Goal: Task Accomplishment & Management: Manage account settings

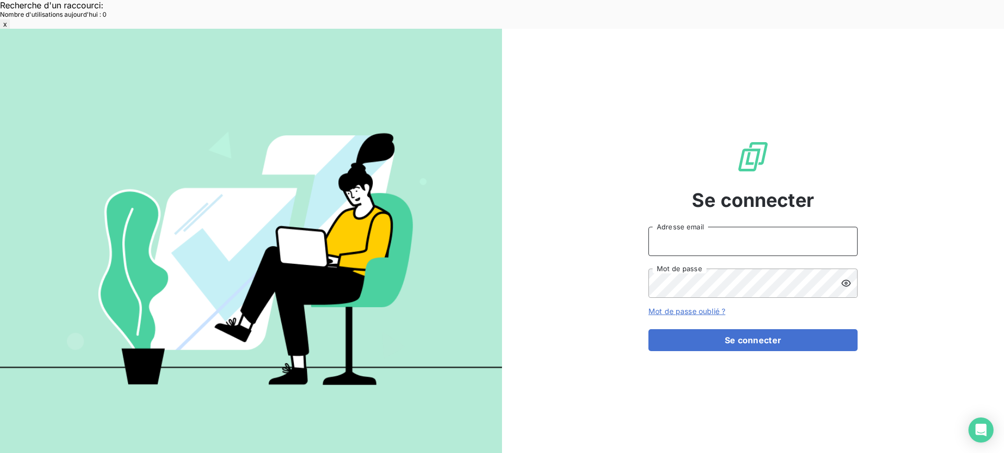
type input "[EMAIL_ADDRESS][DOMAIN_NAME]"
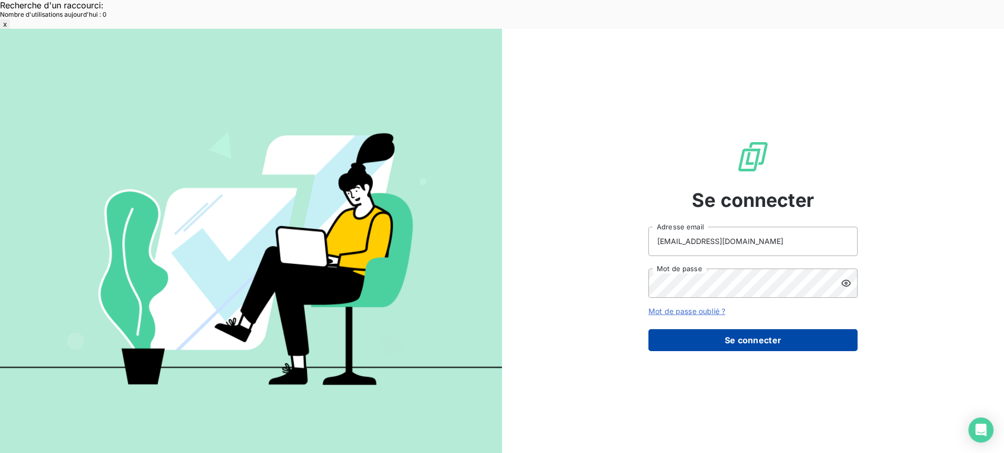
click at [828, 329] on button "Se connecter" at bounding box center [752, 340] width 209 height 22
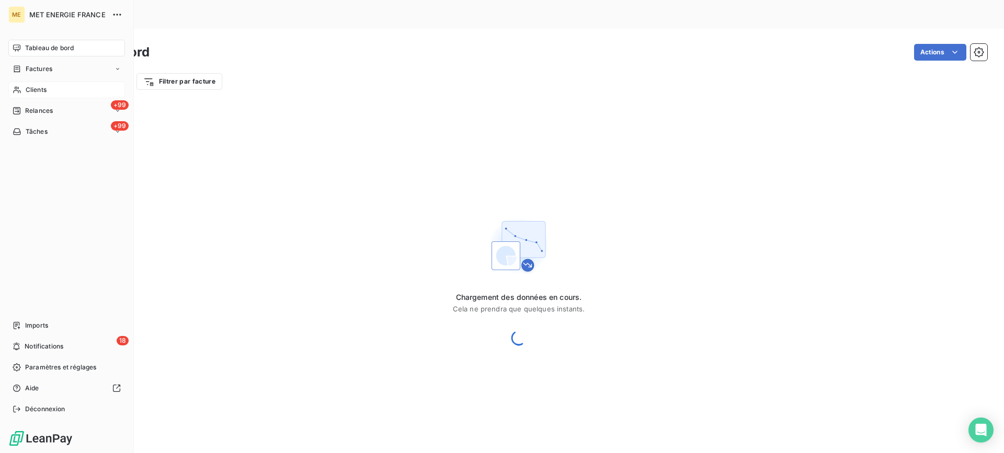
click at [44, 94] on span "Clients" at bounding box center [36, 89] width 21 height 9
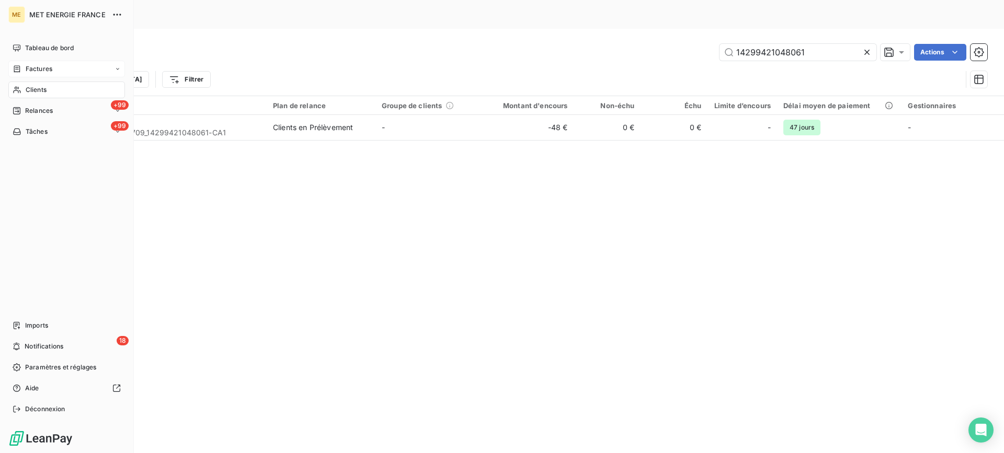
click at [14, 68] on icon at bounding box center [17, 69] width 9 height 8
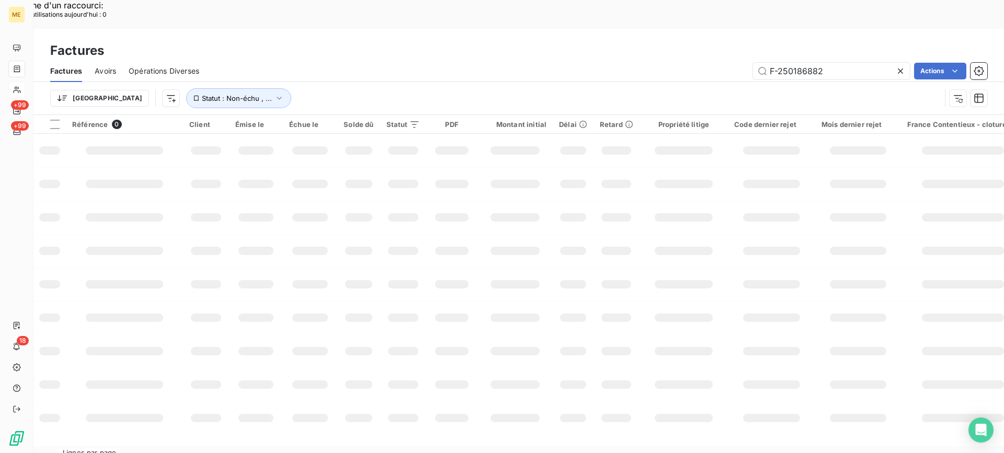
drag, startPoint x: 815, startPoint y: 46, endPoint x: 715, endPoint y: 46, distance: 99.9
click at [715, 63] on div "F-250186882 Actions" at bounding box center [599, 71] width 775 height 17
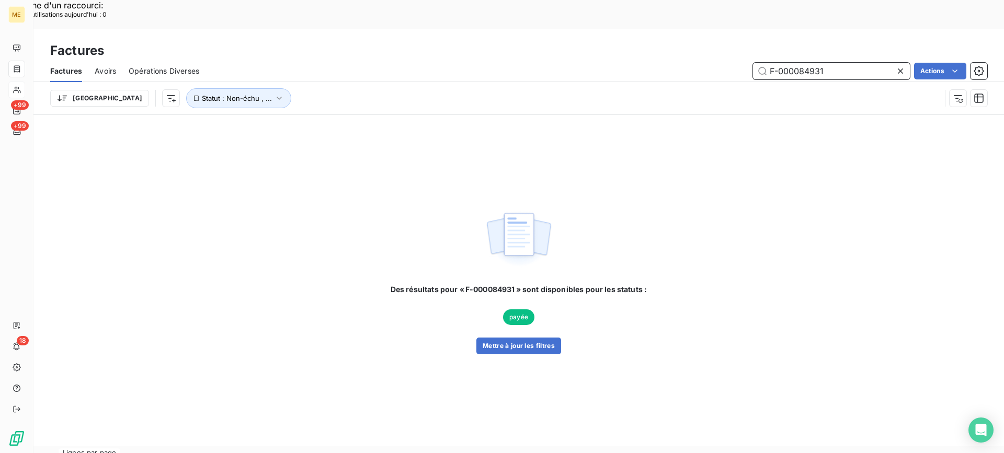
drag, startPoint x: 833, startPoint y: 39, endPoint x: 745, endPoint y: 40, distance: 87.9
click at [745, 63] on div "F-000084931 Actions" at bounding box center [599, 71] width 775 height 17
paste input "250181866"
type input "F-250181866"
click at [274, 93] on icon "button" at bounding box center [279, 98] width 10 height 10
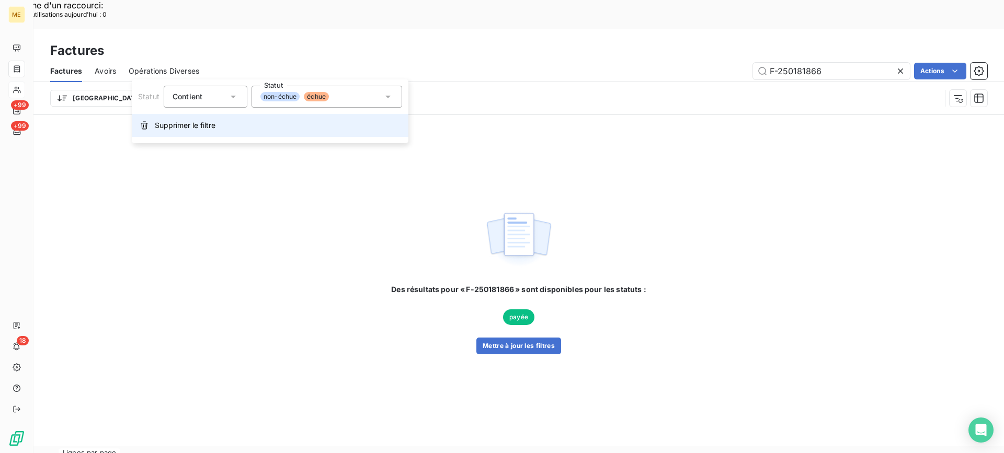
click at [196, 129] on span "Supprimer le filtre" at bounding box center [185, 125] width 61 height 10
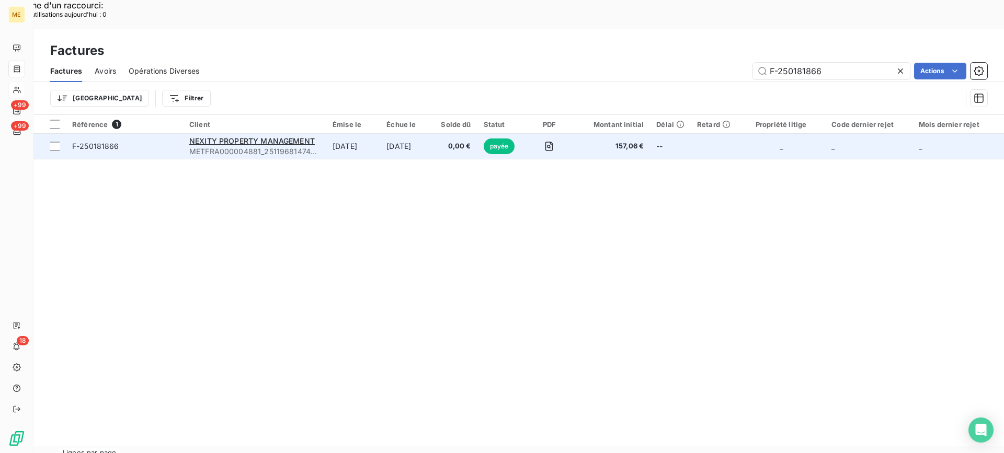
click at [134, 141] on span "F-250181866" at bounding box center [124, 146] width 105 height 10
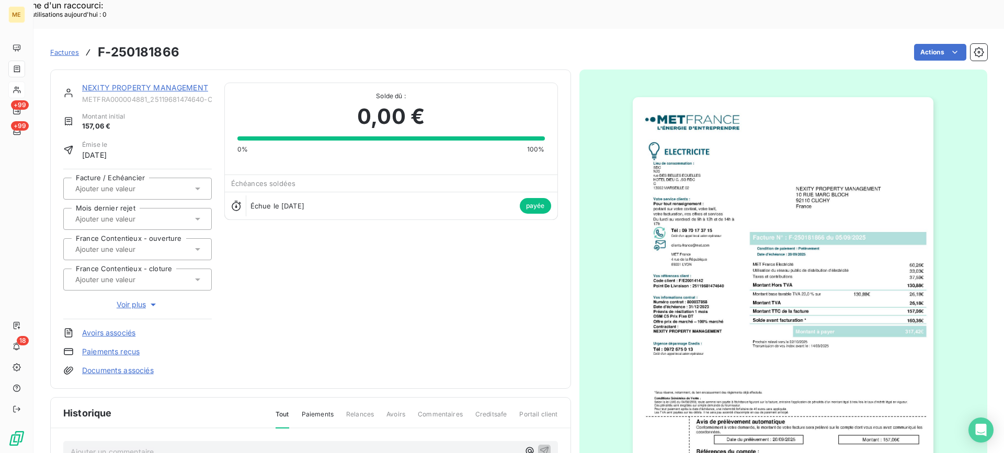
click at [201, 83] on link "NEXITY PROPERTY MANAGEMENT" at bounding box center [145, 87] width 126 height 9
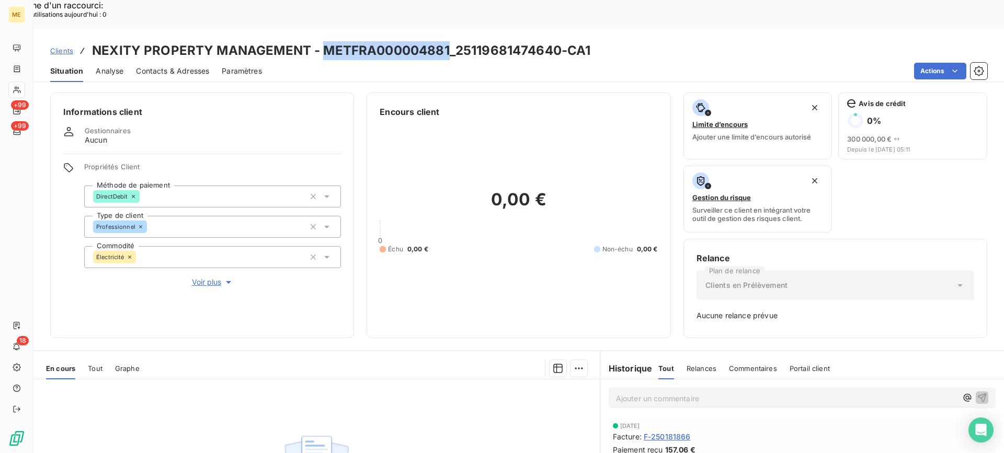
copy h3 "METFRA000004881"
drag, startPoint x: 320, startPoint y: 22, endPoint x: 446, endPoint y: 22, distance: 126.0
click at [446, 41] on h3 "NEXITY PROPERTY MANAGEMENT - METFRA000004881_25119681474640-CA1" at bounding box center [341, 50] width 498 height 19
drag, startPoint x: 102, startPoint y: 337, endPoint x: 164, endPoint y: 273, distance: 88.4
click at [102, 364] on span "Tout" at bounding box center [95, 368] width 15 height 8
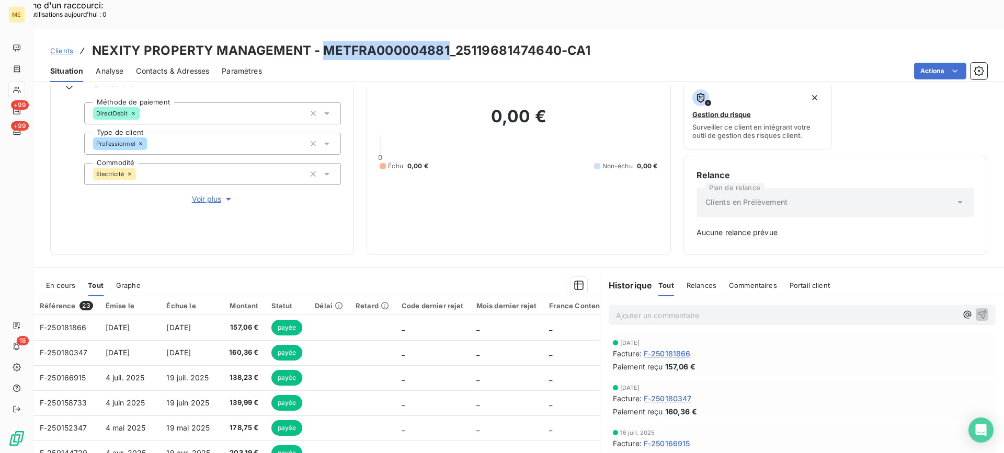
scroll to position [130, 0]
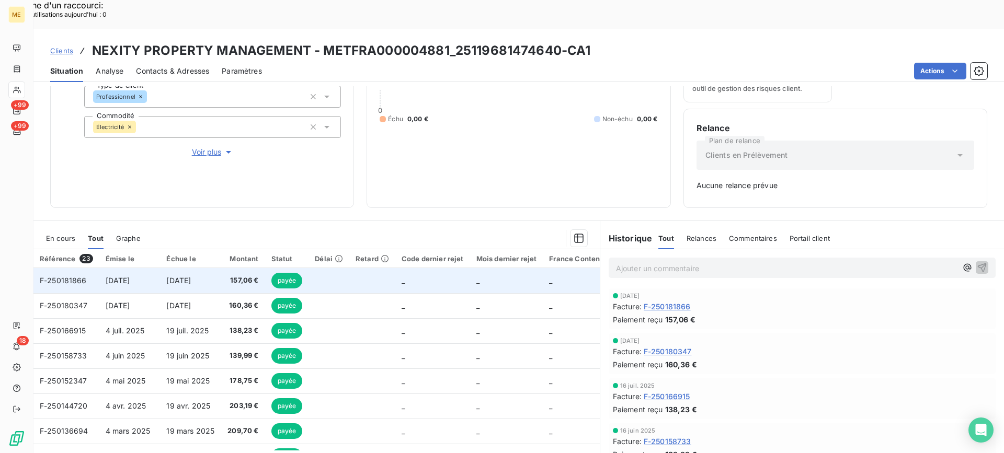
click at [243, 276] on span "157,06 €" at bounding box center [242, 281] width 31 height 10
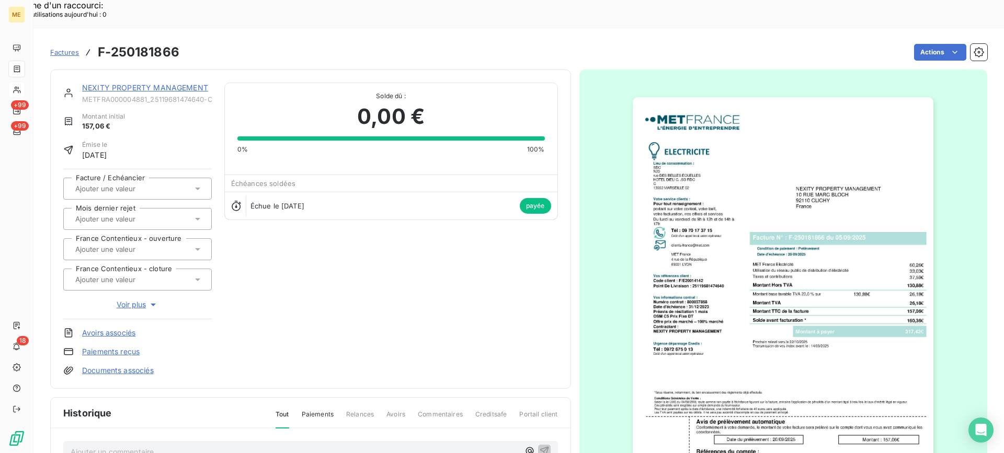
click at [664, 332] on img "button" at bounding box center [783, 310] width 301 height 426
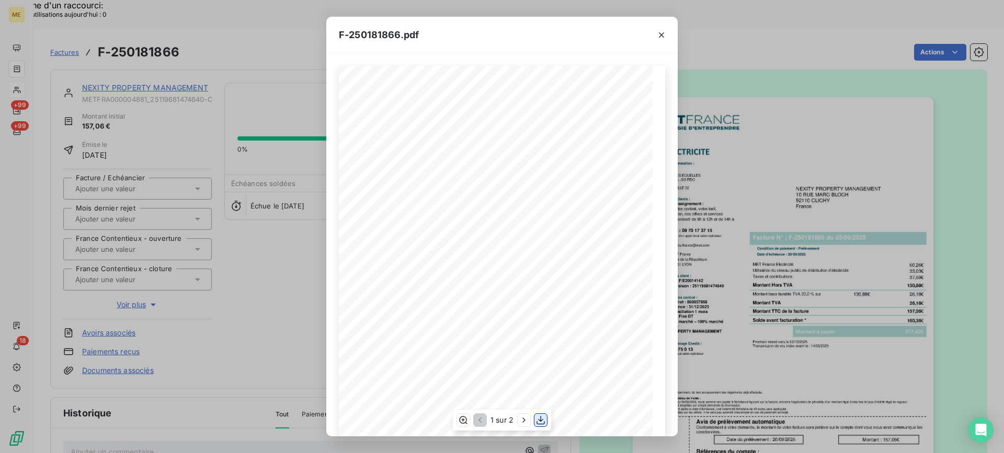
click at [536, 424] on icon "button" at bounding box center [540, 420] width 10 height 10
click at [661, 33] on icon "button" at bounding box center [661, 35] width 10 height 10
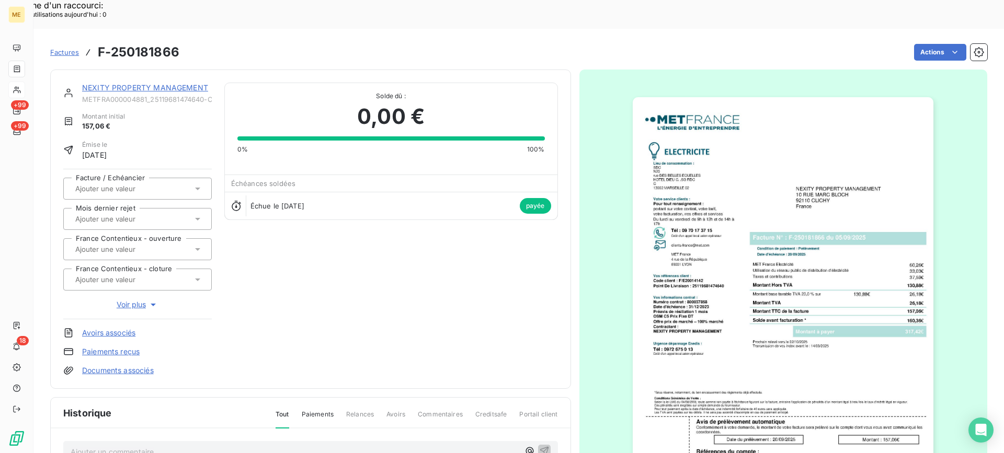
click at [176, 83] on link "NEXITY PROPERTY MANAGEMENT" at bounding box center [145, 87] width 126 height 9
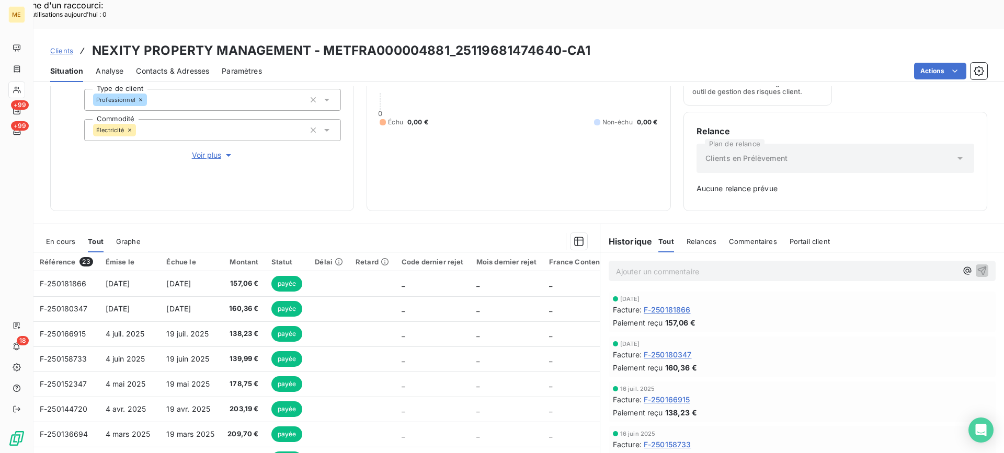
scroll to position [130, 0]
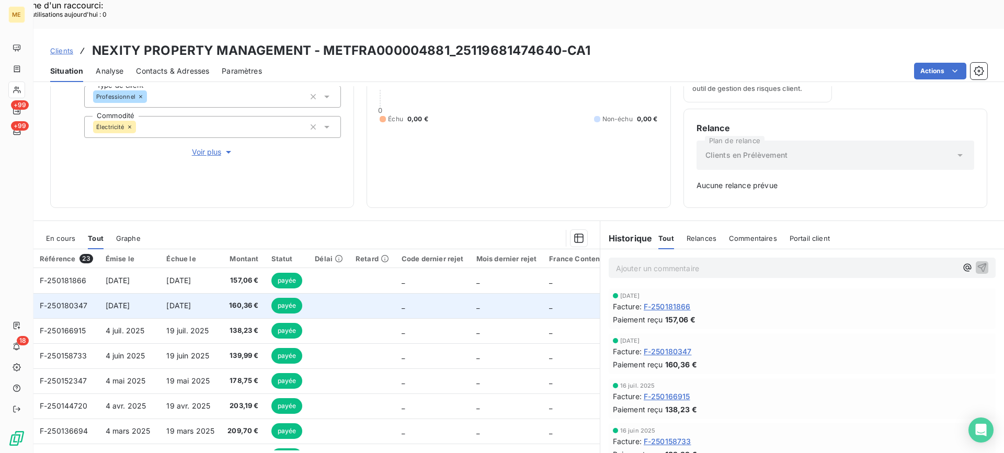
click at [252, 301] on span "160,36 €" at bounding box center [242, 306] width 31 height 10
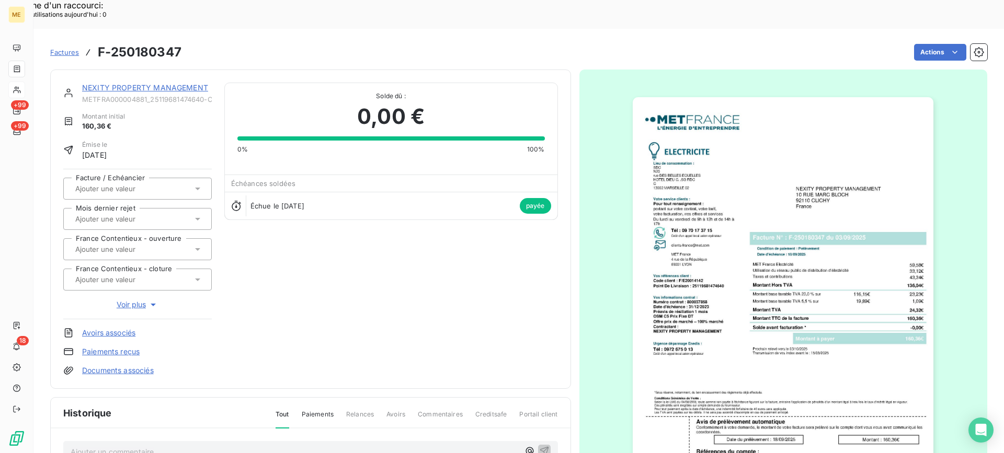
click at [670, 293] on img "button" at bounding box center [783, 310] width 301 height 426
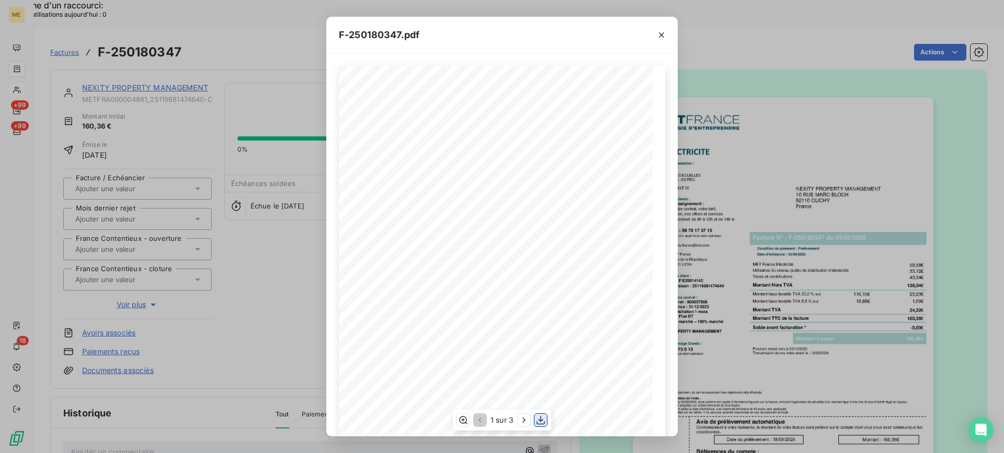
click at [546, 418] on button "button" at bounding box center [540, 420] width 13 height 13
click at [659, 33] on icon "button" at bounding box center [661, 34] width 5 height 5
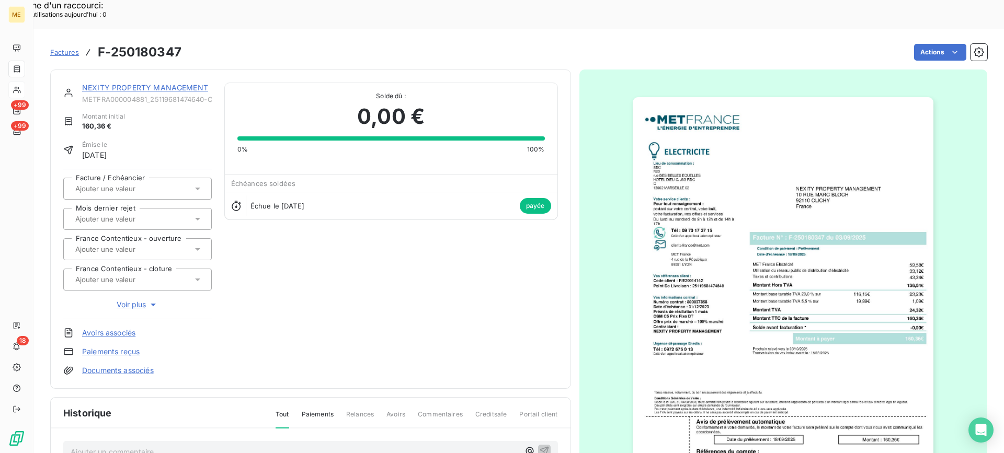
click at [170, 83] on link "NEXITY PROPERTY MANAGEMENT" at bounding box center [145, 87] width 126 height 9
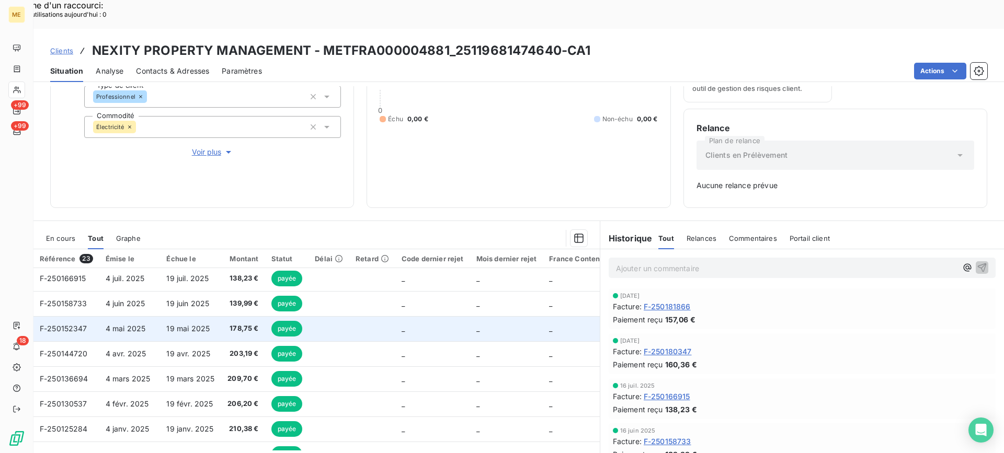
scroll to position [105, 0]
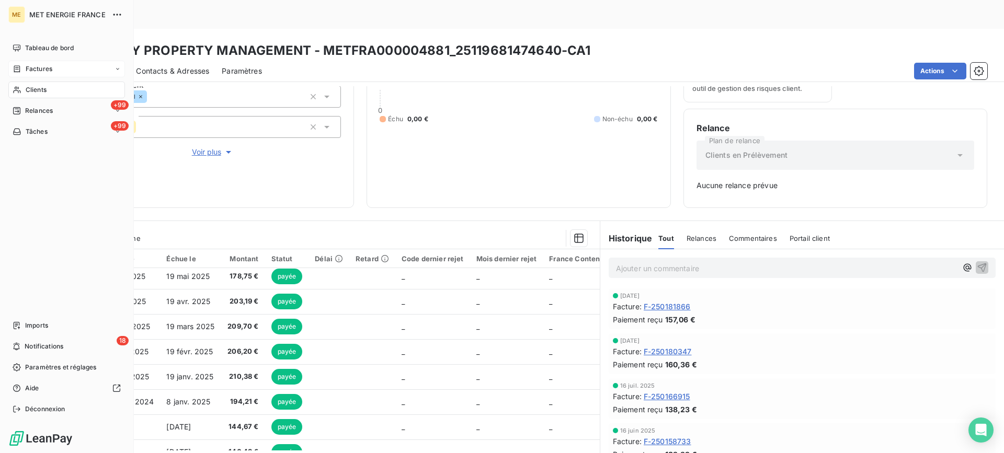
drag, startPoint x: 30, startPoint y: 69, endPoint x: 36, endPoint y: 69, distance: 5.3
click at [30, 69] on span "Factures" at bounding box center [39, 68] width 27 height 9
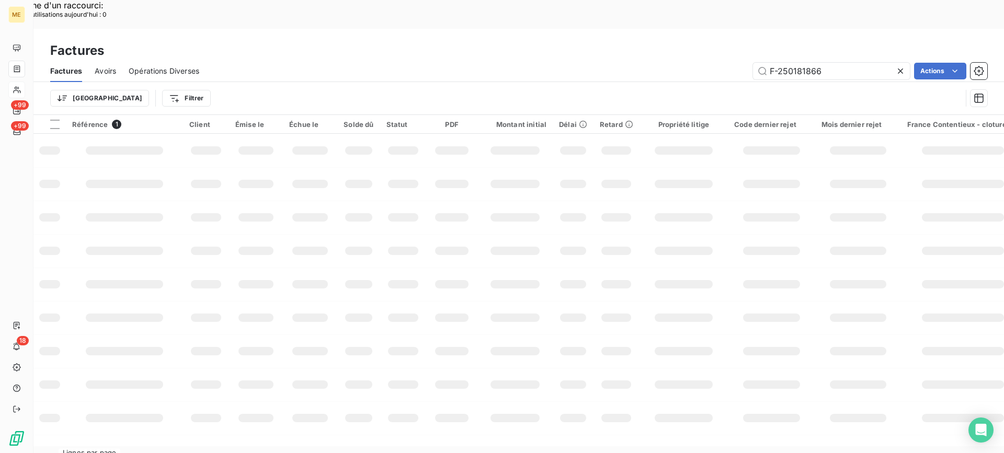
click at [816, 60] on div "Factures Avoirs Opérations Diverses F-250181866 Actions" at bounding box center [518, 71] width 971 height 22
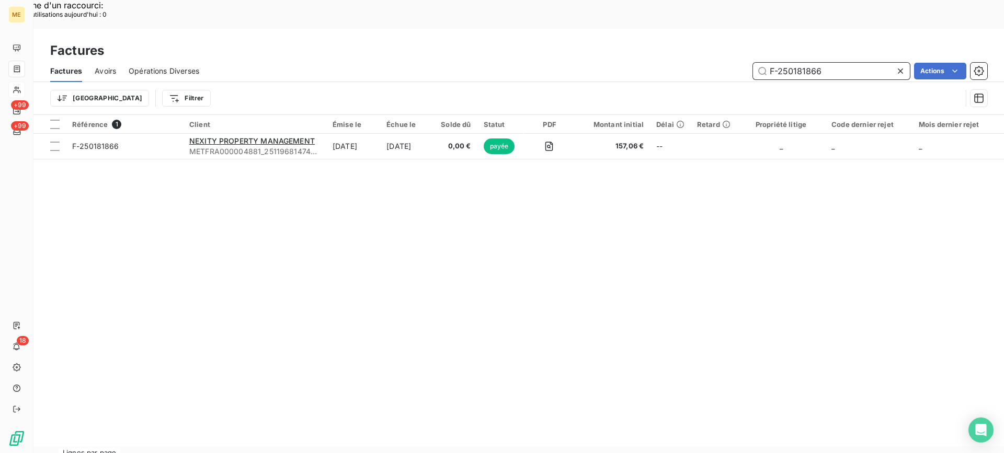
drag, startPoint x: 824, startPoint y: 40, endPoint x: 719, endPoint y: 40, distance: 104.6
click at [719, 63] on div "F-250181866 Actions" at bounding box center [599, 71] width 775 height 17
paste input "034"
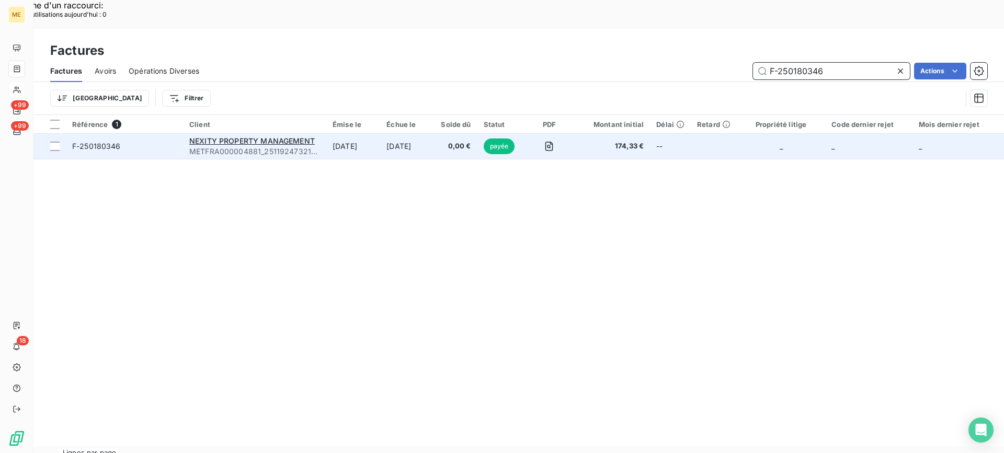
type input "F-250180346"
click at [141, 141] on span "F-250180346" at bounding box center [124, 146] width 105 height 10
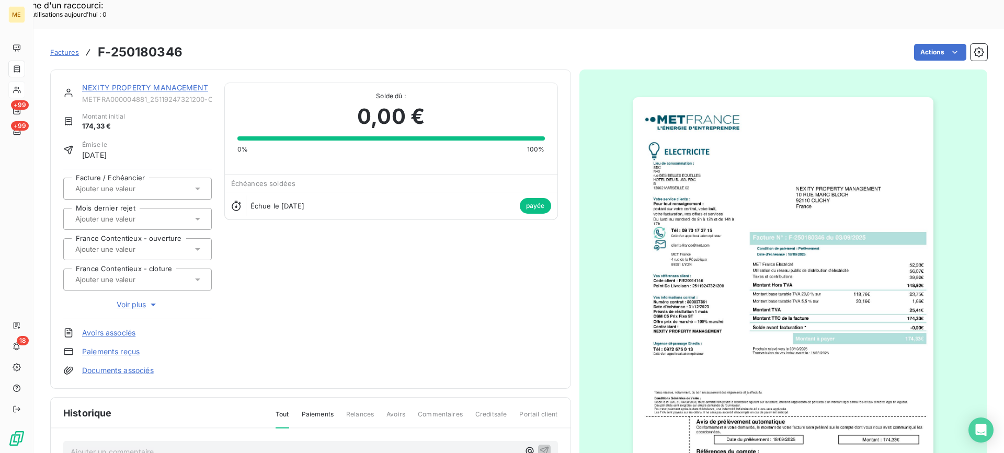
click at [718, 243] on img "button" at bounding box center [783, 310] width 301 height 426
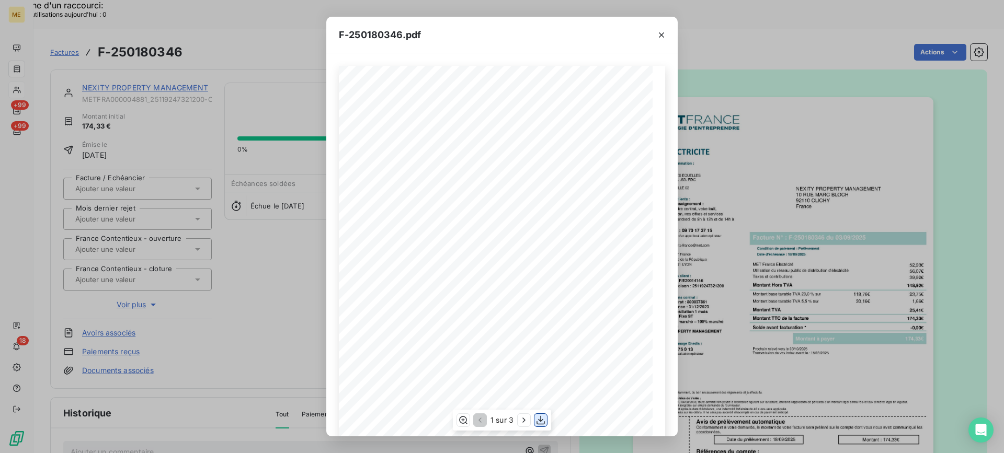
click at [537, 421] on icon "button" at bounding box center [540, 420] width 10 height 10
click at [667, 37] on button "button" at bounding box center [661, 35] width 17 height 17
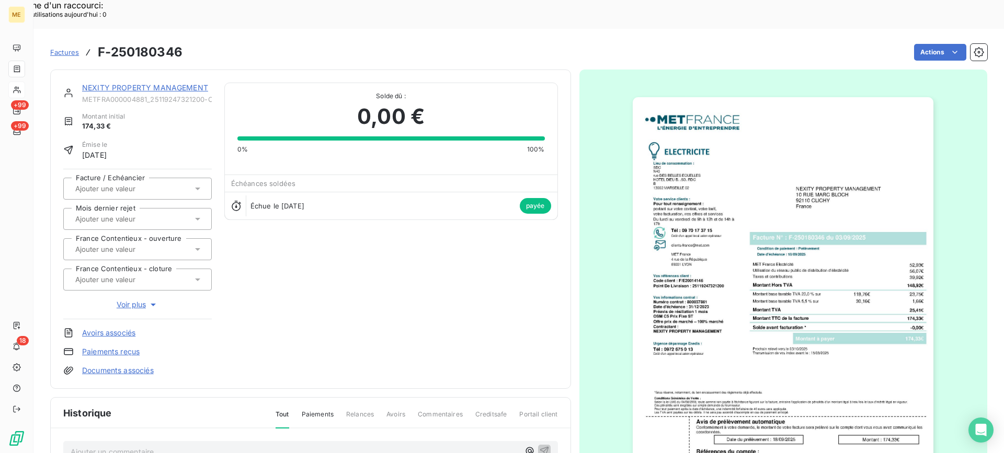
click at [186, 83] on link "NEXITY PROPERTY MANAGEMENT" at bounding box center [145, 87] width 126 height 9
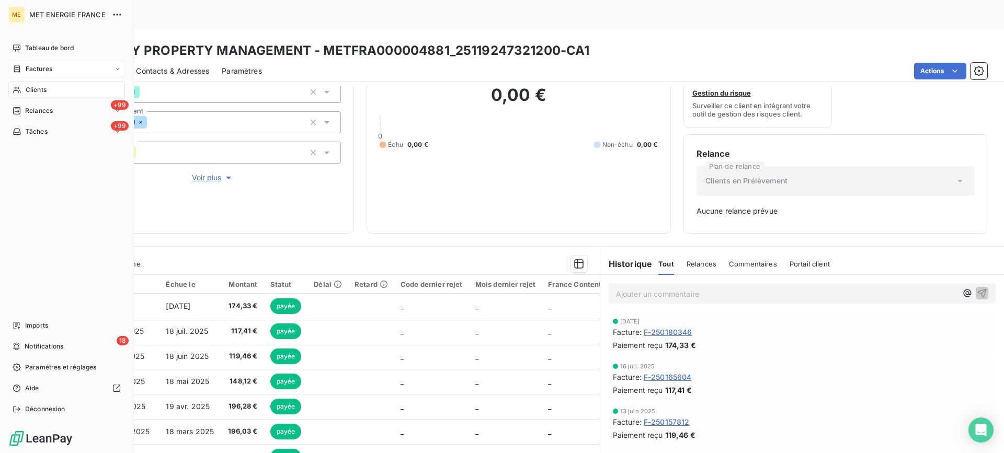
click at [23, 88] on div "Clients" at bounding box center [66, 90] width 117 height 17
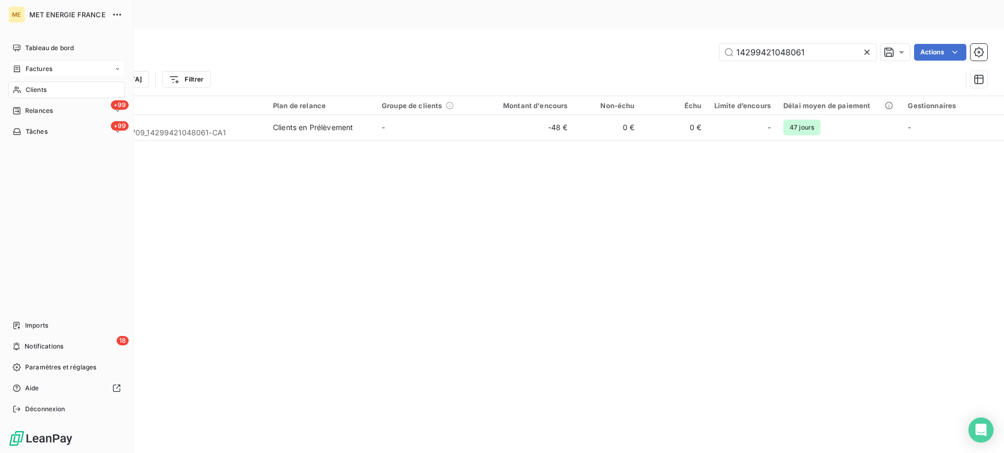
click at [25, 65] on div "Factures" at bounding box center [33, 68] width 40 height 9
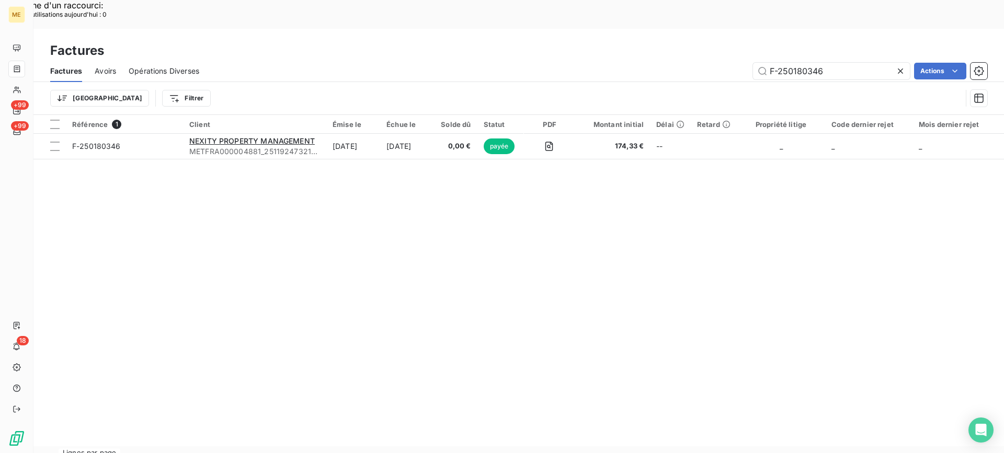
drag, startPoint x: 847, startPoint y: 45, endPoint x: 700, endPoint y: 43, distance: 147.0
click at [700, 63] on div "F-250180346 Actions" at bounding box center [599, 71] width 775 height 17
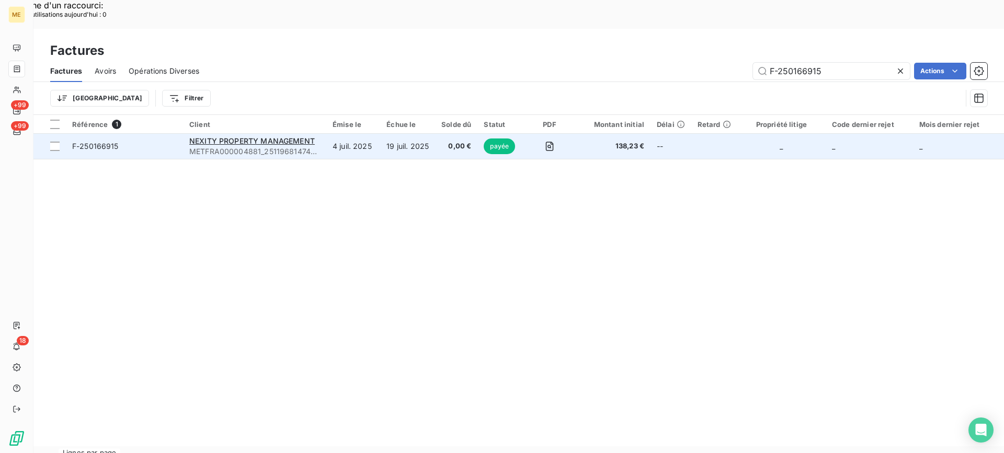
type input "F-250166915"
click at [133, 141] on span "F-250166915" at bounding box center [124, 146] width 105 height 10
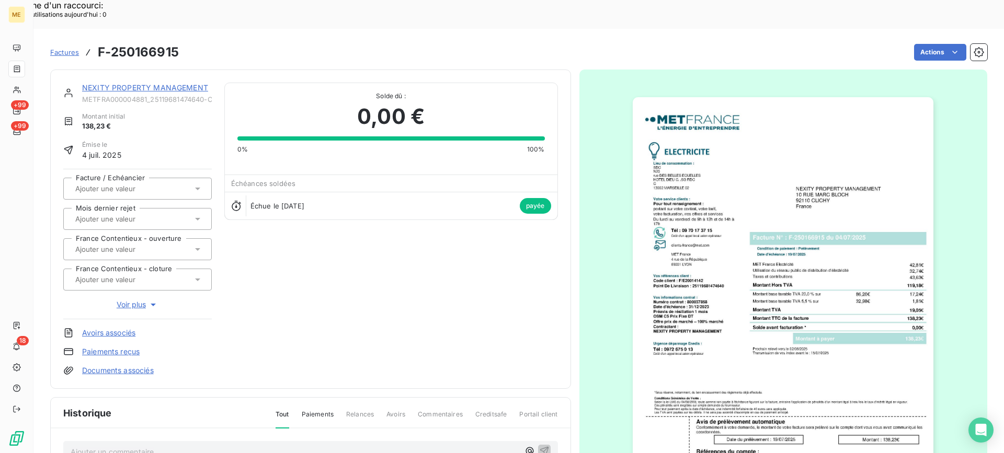
click at [164, 83] on link "NEXITY PROPERTY MANAGEMENT" at bounding box center [145, 87] width 126 height 9
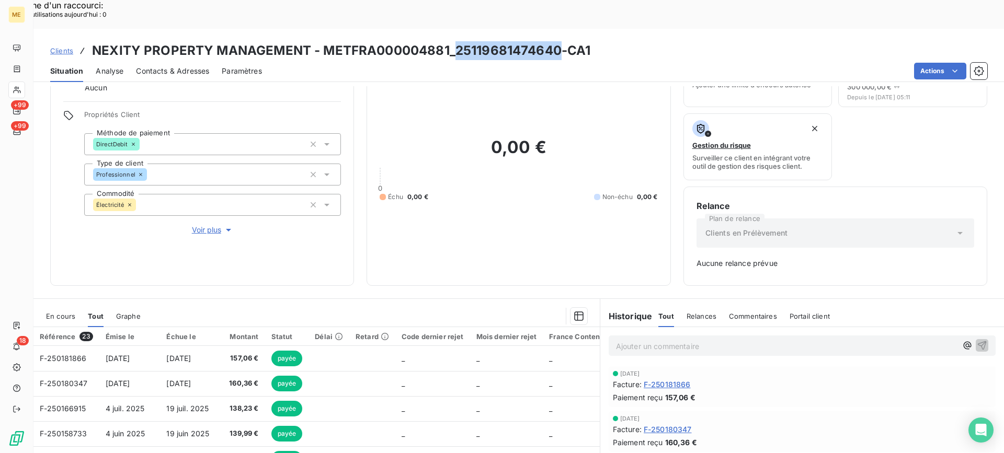
drag, startPoint x: 455, startPoint y: 24, endPoint x: 561, endPoint y: 29, distance: 105.2
click at [561, 41] on h3 "NEXITY PROPERTY MANAGEMENT - METFRA000004881_25119681474640-CA1" at bounding box center [341, 50] width 498 height 19
copy h3 "25119681474640"
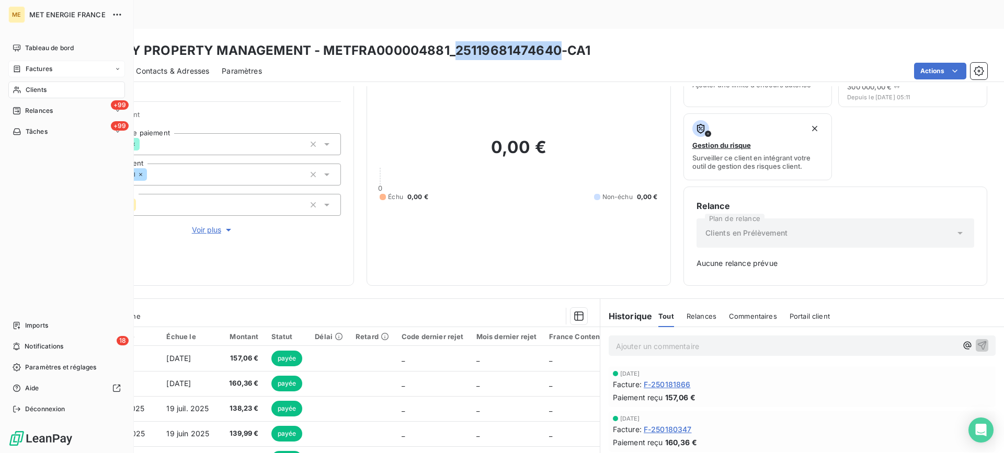
click at [40, 66] on span "Factures" at bounding box center [39, 68] width 27 height 9
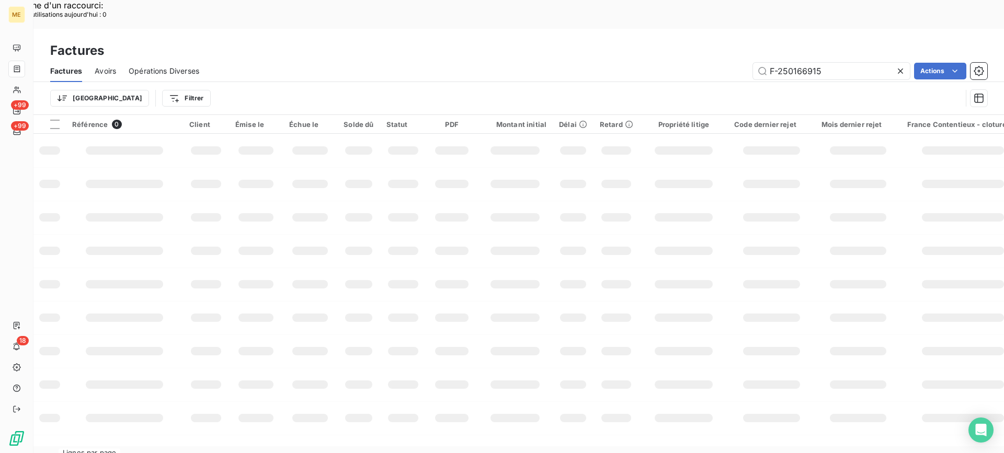
drag, startPoint x: 831, startPoint y: 46, endPoint x: 695, endPoint y: 43, distance: 136.0
click at [695, 63] on div "F-250166915 Actions" at bounding box center [599, 71] width 775 height 17
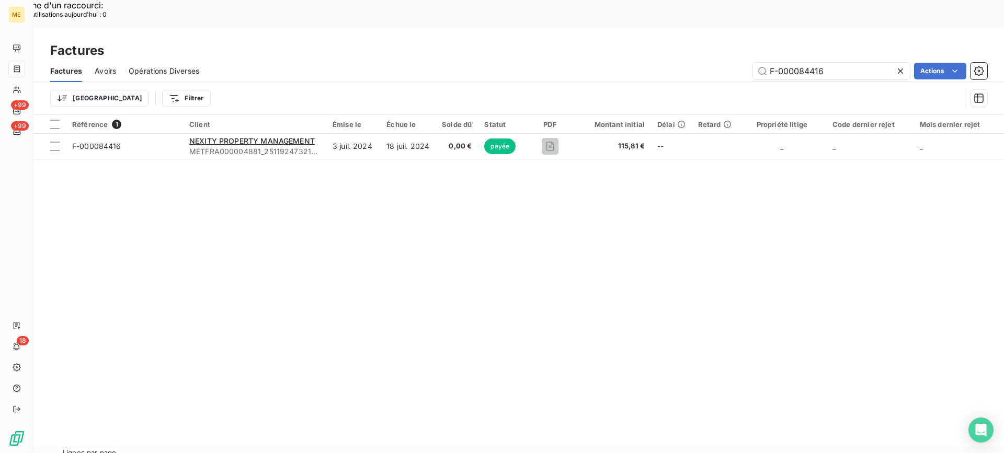
type input "F-000084416"
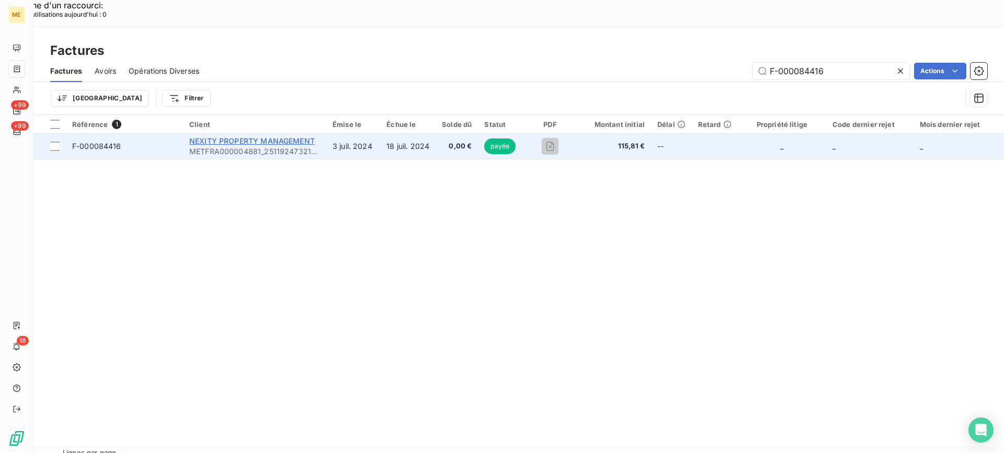
click at [267, 136] on span "NEXITY PROPERTY MANAGEMENT" at bounding box center [252, 140] width 126 height 9
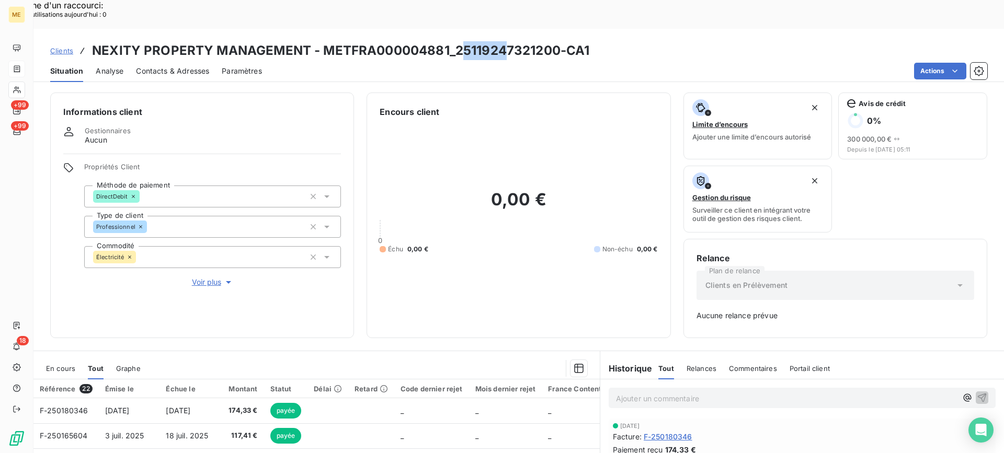
drag, startPoint x: 458, startPoint y: 25, endPoint x: 502, endPoint y: 21, distance: 44.6
click at [502, 41] on h3 "NEXITY PROPERTY MANAGEMENT - METFRA000004881_25119247321200-CA1" at bounding box center [340, 50] width 497 height 19
click at [490, 60] on div "Situation Analyse Contacts & Adresses Paramètres Actions" at bounding box center [518, 71] width 971 height 22
copy h3 "25119247321200"
drag, startPoint x: 457, startPoint y: 17, endPoint x: 559, endPoint y: 25, distance: 102.8
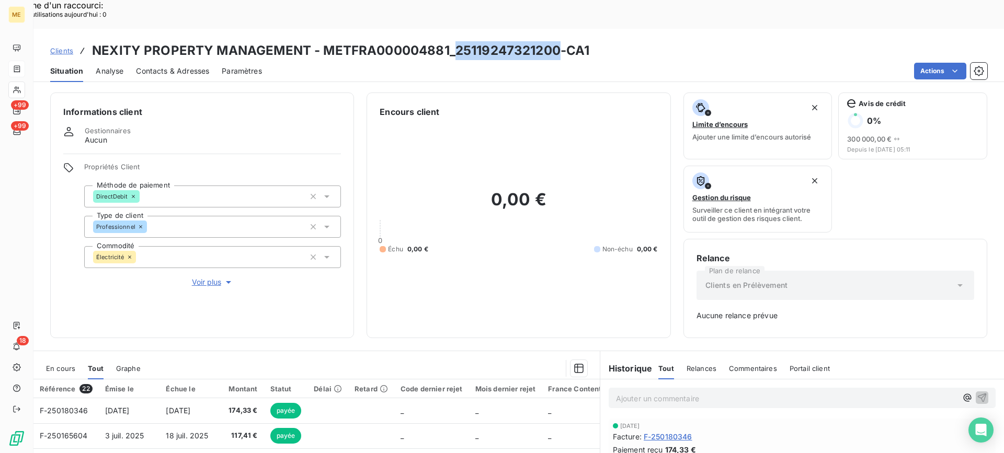
click at [559, 41] on h3 "NEXITY PROPERTY MANAGEMENT - METFRA000004881_25119247321200-CA1" at bounding box center [340, 50] width 497 height 19
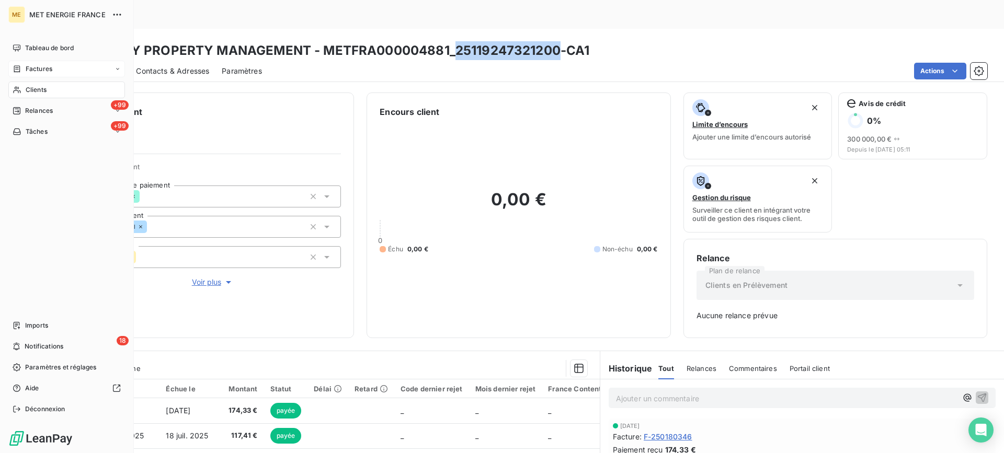
click at [20, 94] on icon at bounding box center [17, 90] width 9 height 8
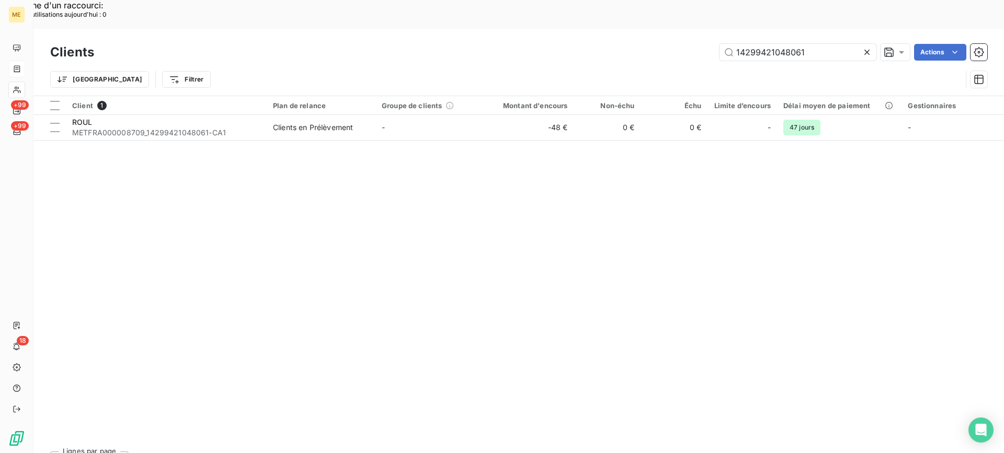
drag, startPoint x: 837, startPoint y: 18, endPoint x: 716, endPoint y: 16, distance: 120.8
click at [716, 44] on div "14299421048061 Actions" at bounding box center [547, 52] width 881 height 17
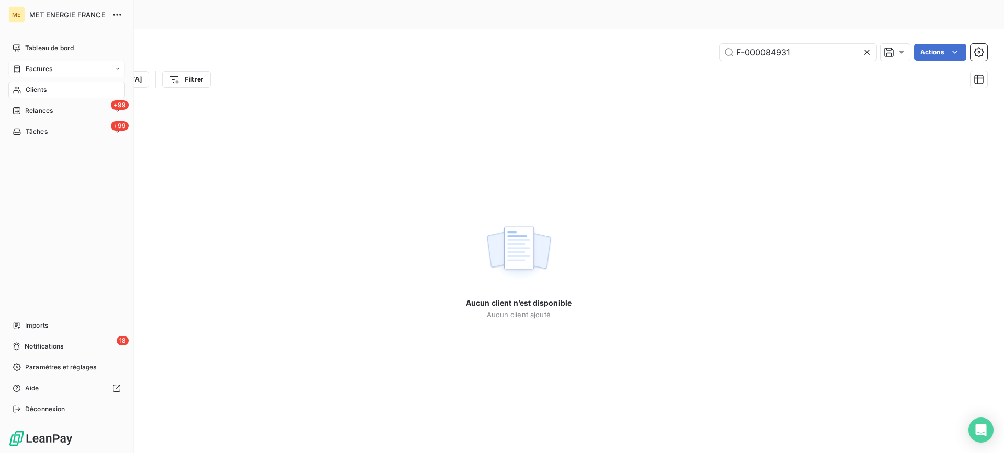
type input "F-000084931"
click at [29, 61] on div "Factures" at bounding box center [66, 69] width 117 height 17
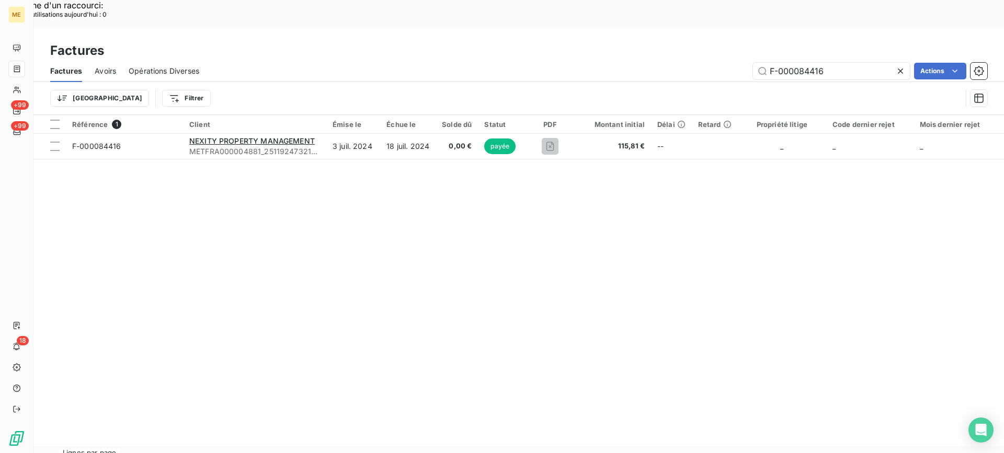
drag, startPoint x: 800, startPoint y: 40, endPoint x: 703, endPoint y: 40, distance: 96.7
click at [703, 63] on div "F-000084416 Actions" at bounding box center [599, 71] width 775 height 17
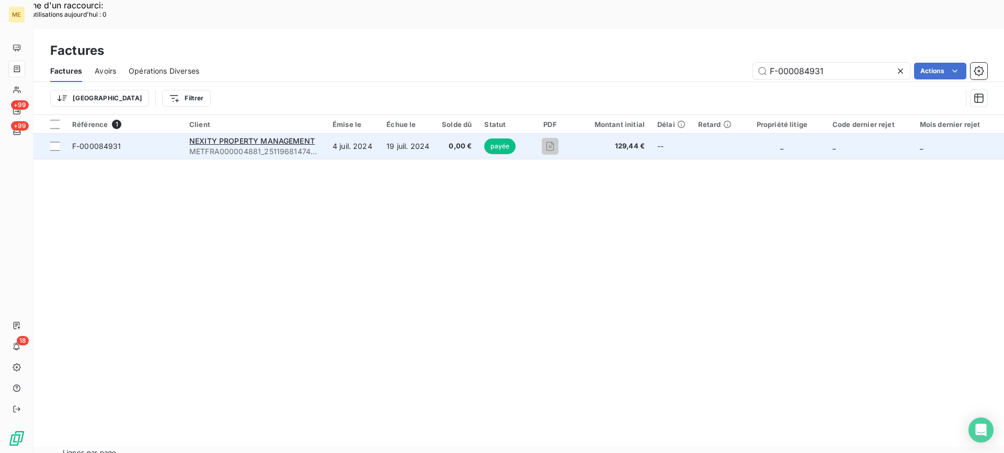
type input "F-000084931"
click at [144, 141] on span "F-000084931" at bounding box center [124, 146] width 105 height 10
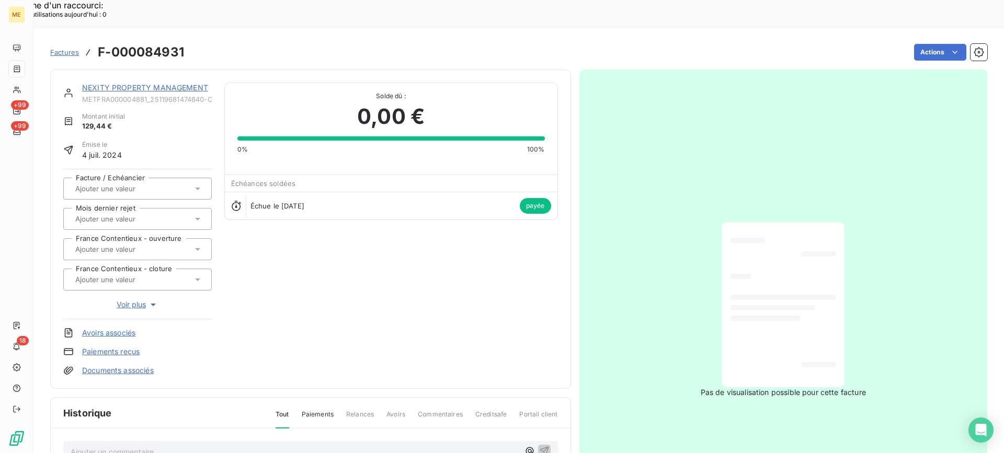
click at [135, 83] on link "NEXITY PROPERTY MANAGEMENT" at bounding box center [145, 87] width 126 height 9
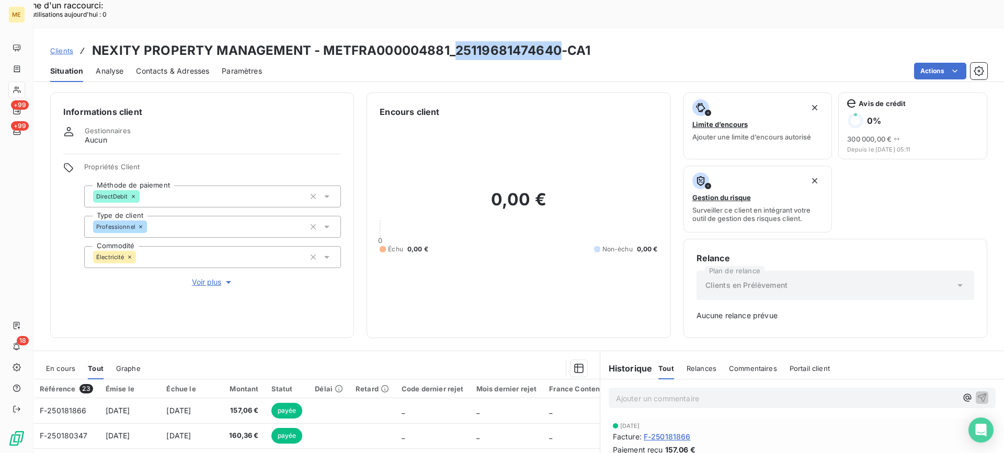
copy h3 "25119681474640"
drag, startPoint x: 454, startPoint y: 19, endPoint x: 557, endPoint y: 25, distance: 103.1
click at [557, 41] on h3 "NEXITY PROPERTY MANAGEMENT - METFRA000004881_25119681474640-CA1" at bounding box center [341, 50] width 498 height 19
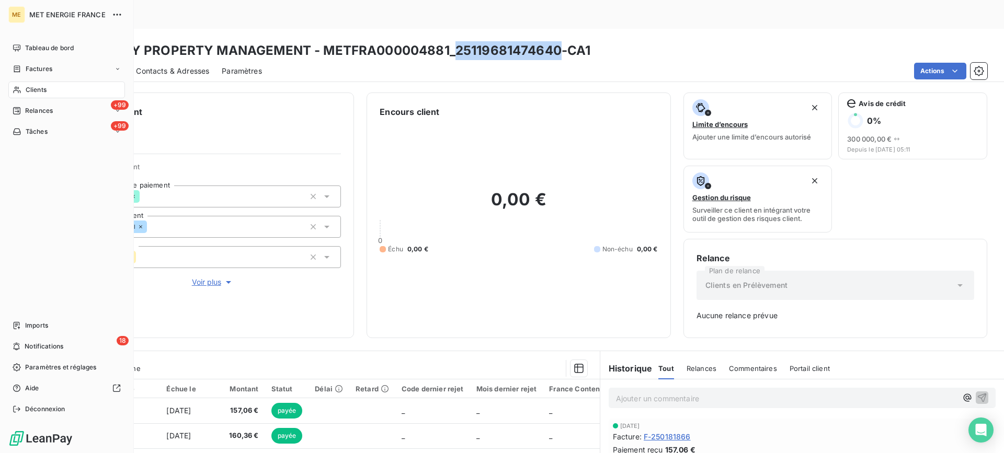
click at [22, 71] on div "Factures" at bounding box center [33, 68] width 40 height 9
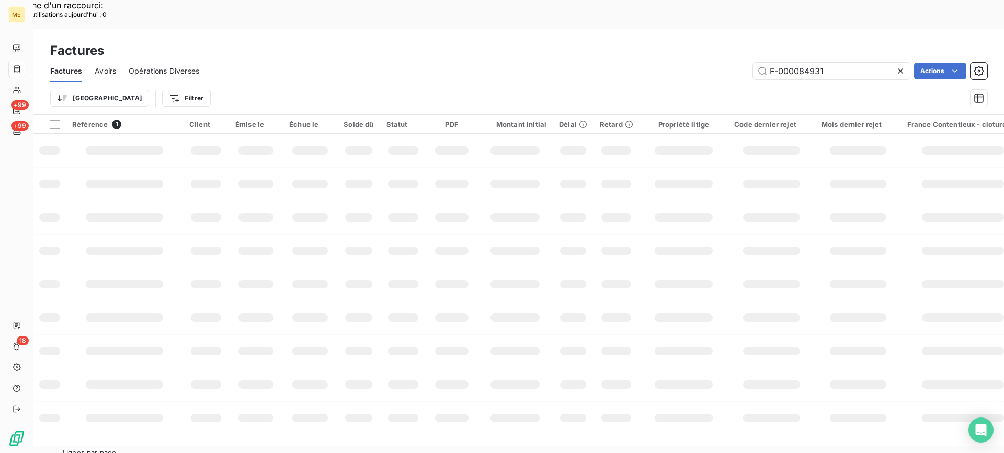
drag, startPoint x: 794, startPoint y: 51, endPoint x: 714, endPoint y: 52, distance: 80.5
click at [714, 60] on div "Factures Avoirs Opérations Diverses F-000084931 Actions" at bounding box center [518, 71] width 971 height 22
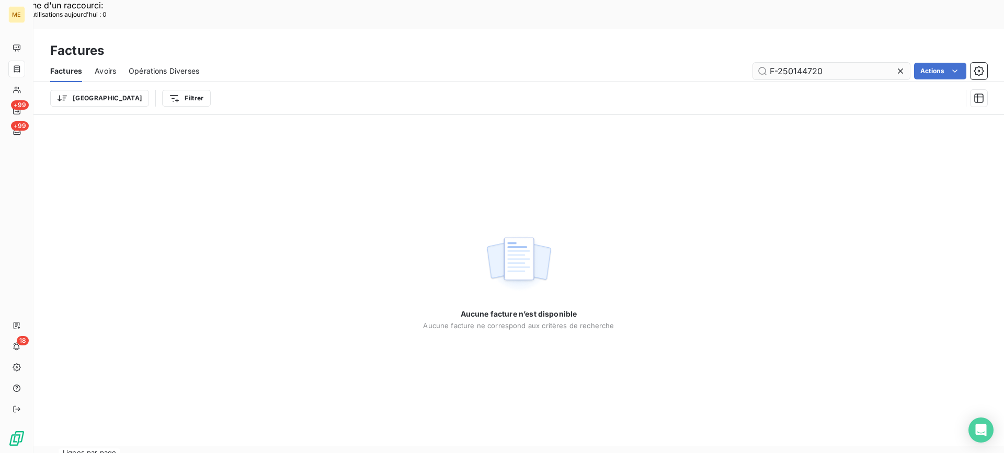
click at [796, 63] on input "F-250144720" at bounding box center [831, 71] width 157 height 17
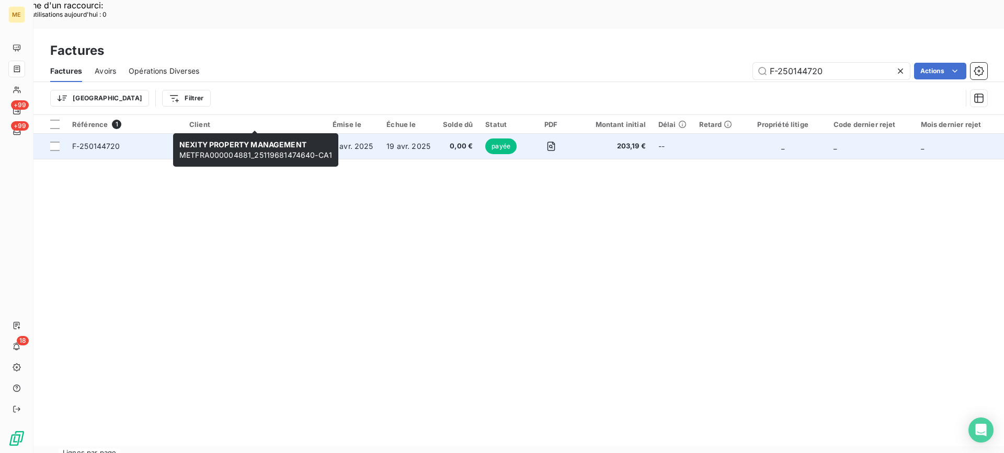
type input "F-250144720"
click at [195, 146] on span "METFRA000004881_25119681474640-CA1" at bounding box center [254, 151] width 131 height 10
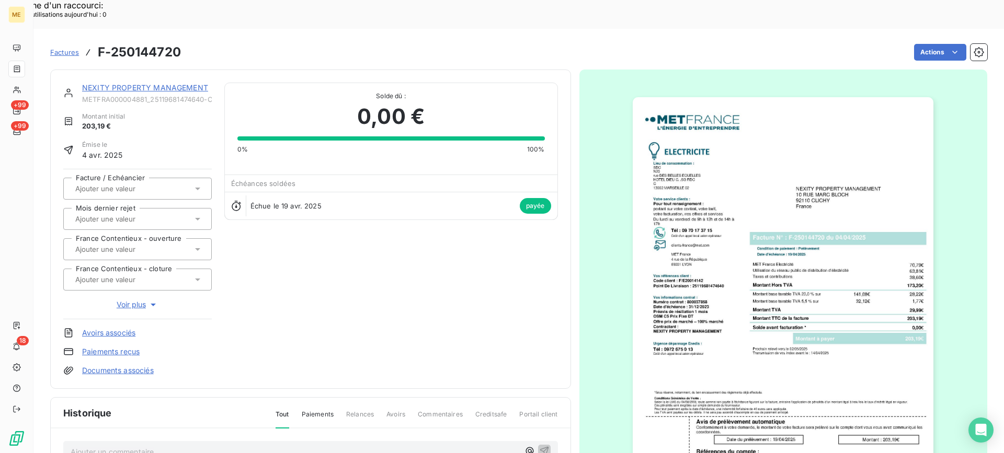
click at [119, 83] on link "NEXITY PROPERTY MANAGEMENT" at bounding box center [145, 87] width 126 height 9
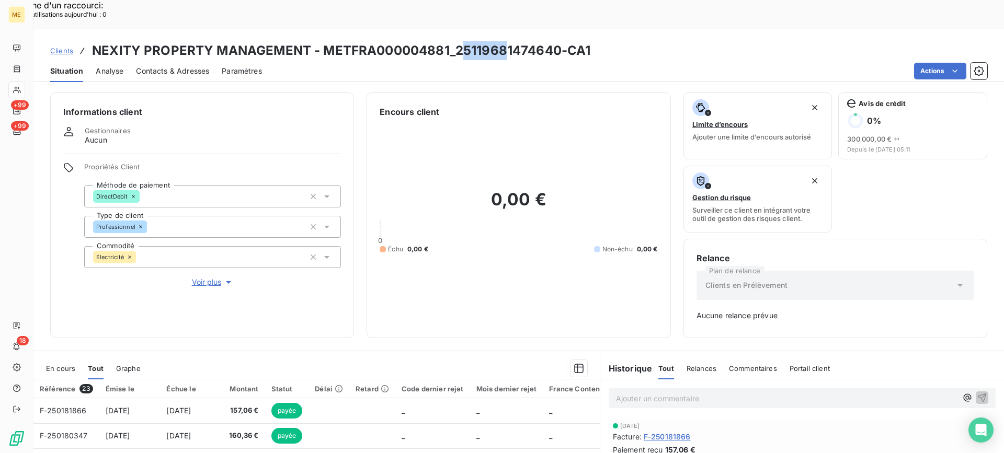
drag, startPoint x: 458, startPoint y: 26, endPoint x: 502, endPoint y: 26, distance: 44.4
click at [502, 41] on h3 "NEXITY PROPERTY MANAGEMENT - METFRA000004881_25119681474640-CA1" at bounding box center [341, 50] width 498 height 19
click at [497, 63] on div "Actions" at bounding box center [631, 71] width 713 height 17
copy h3 "25119681474640"
drag, startPoint x: 456, startPoint y: 17, endPoint x: 558, endPoint y: 22, distance: 102.7
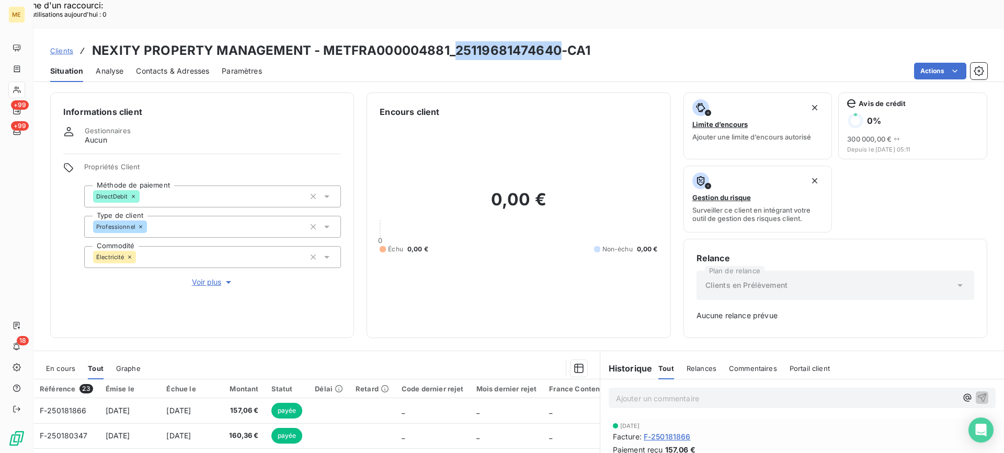
click at [558, 41] on h3 "NEXITY PROPERTY MANAGEMENT - METFRA000004881_25119681474640-CA1" at bounding box center [341, 50] width 498 height 19
click at [16, 94] on icon at bounding box center [17, 90] width 9 height 8
click at [16, 89] on icon at bounding box center [16, 90] width 7 height 7
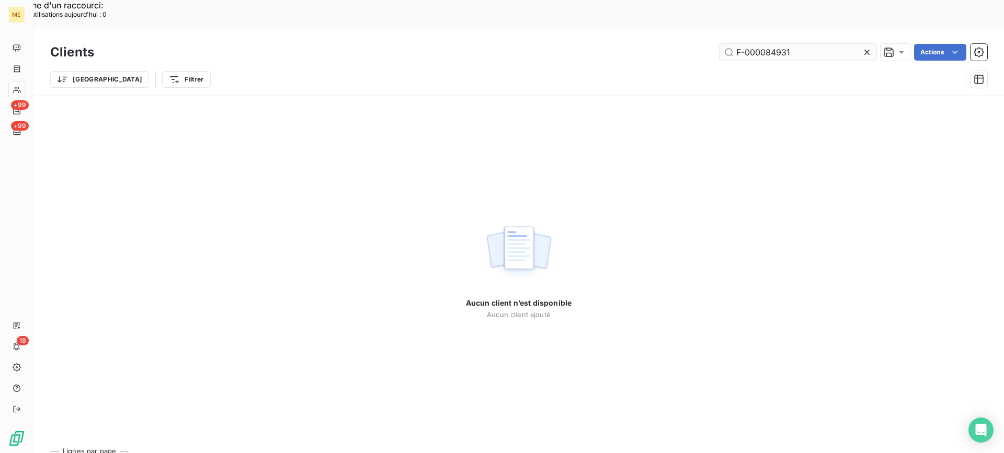
click at [761, 44] on input "F-000084931" at bounding box center [798, 52] width 157 height 17
drag, startPoint x: 839, startPoint y: 25, endPoint x: 699, endPoint y: 36, distance: 141.1
click at [699, 41] on div "Clients F-METFRA000004560 Actions Trier Filtrer" at bounding box center [518, 68] width 937 height 54
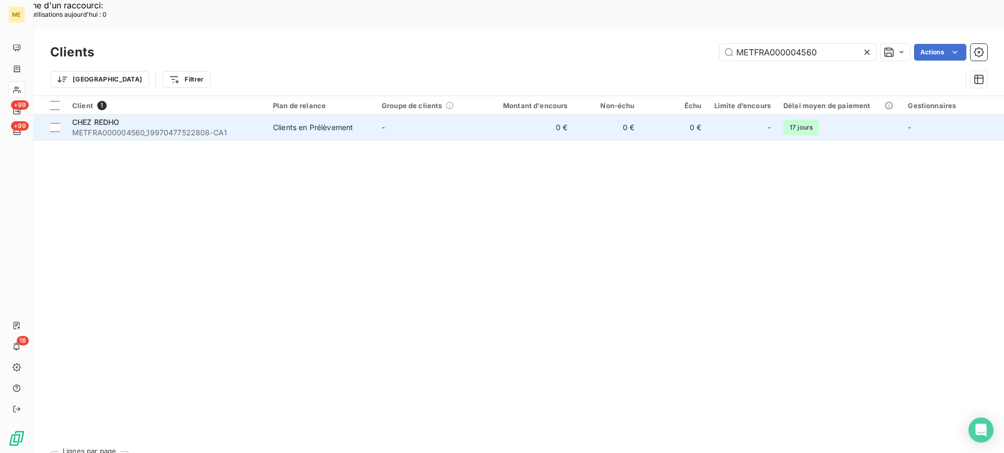
type input "METFRA000004560"
click at [157, 117] on div "CHEZ REDHO" at bounding box center [166, 122] width 188 height 10
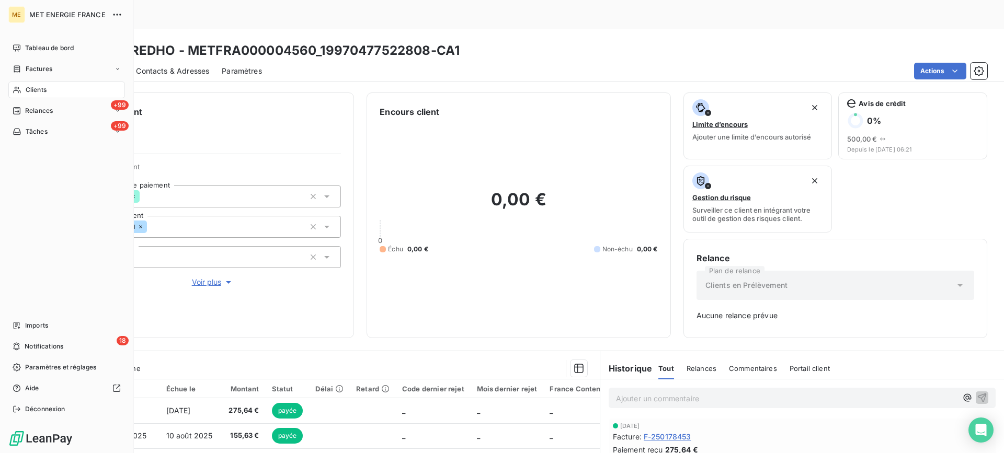
drag, startPoint x: 33, startPoint y: 94, endPoint x: 26, endPoint y: 88, distance: 9.0
click at [26, 88] on span "Clients" at bounding box center [36, 89] width 21 height 9
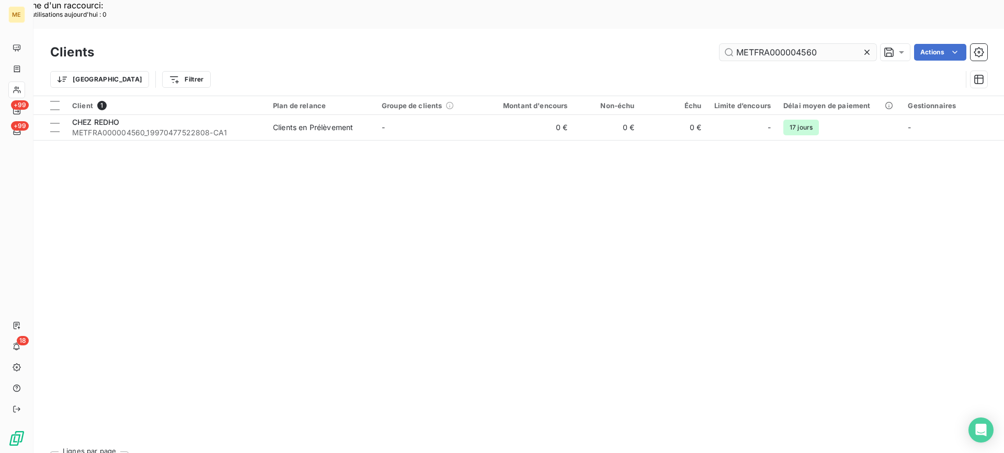
click at [794, 44] on input "METFRA000004560" at bounding box center [798, 52] width 157 height 17
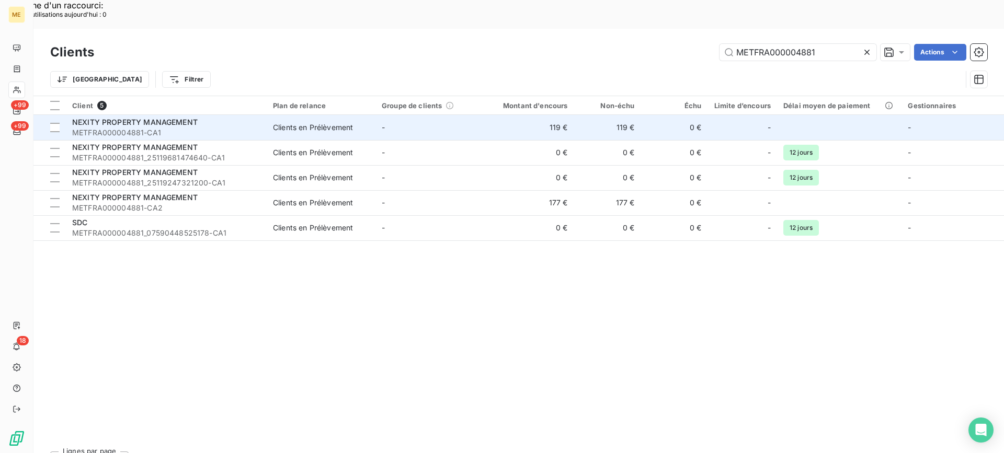
type input "METFRA000004881"
click at [230, 128] on span "METFRA000004881-CA1" at bounding box center [166, 133] width 188 height 10
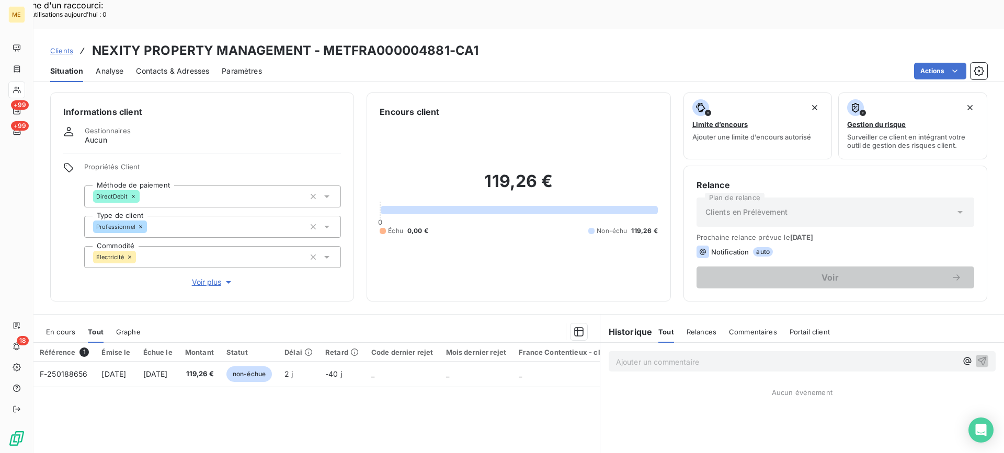
click at [196, 66] on span "Contacts & Adresses" at bounding box center [172, 71] width 73 height 10
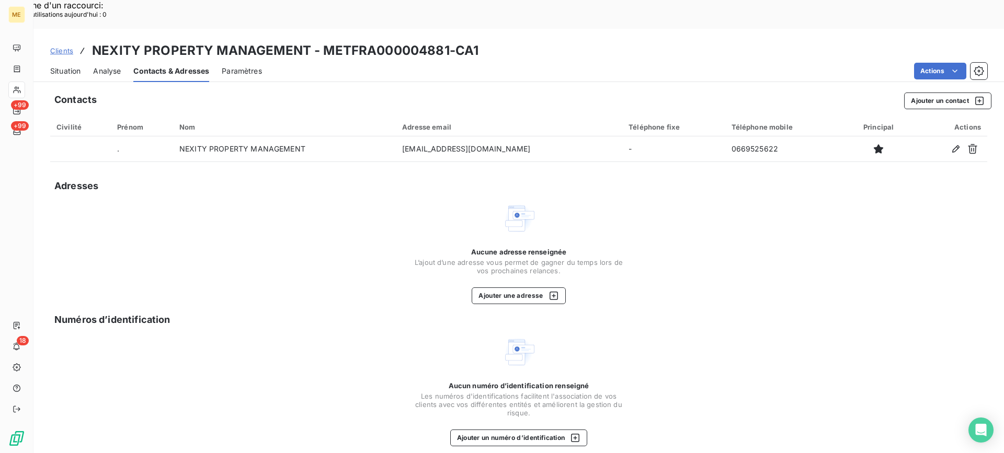
click at [963, 93] on button "Ajouter un contact" at bounding box center [947, 101] width 87 height 17
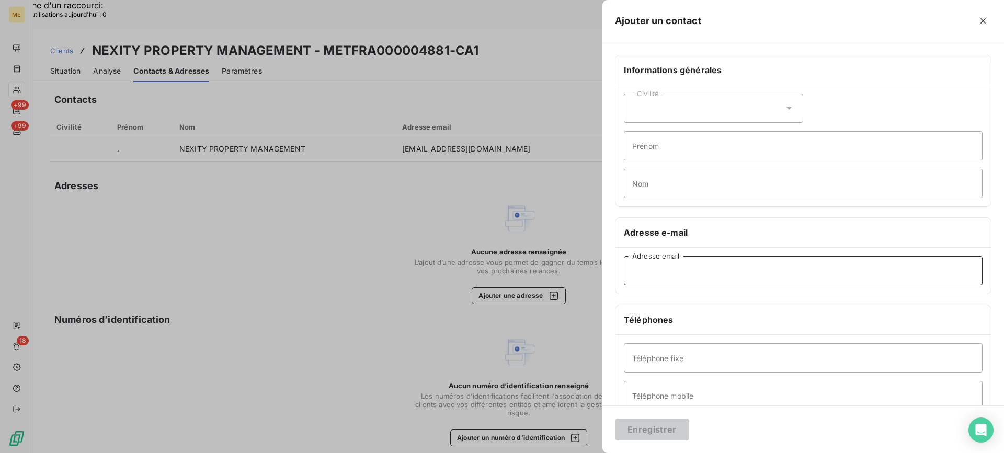
click at [713, 272] on input "Adresse email" at bounding box center [803, 270] width 359 height 29
paste input "[EMAIL_ADDRESS][DOMAIN_NAME]"
type input "[EMAIL_ADDRESS][DOMAIN_NAME]"
click at [699, 188] on input "Nom" at bounding box center [803, 183] width 359 height 29
click at [669, 185] on input "Nom" at bounding box center [803, 183] width 359 height 29
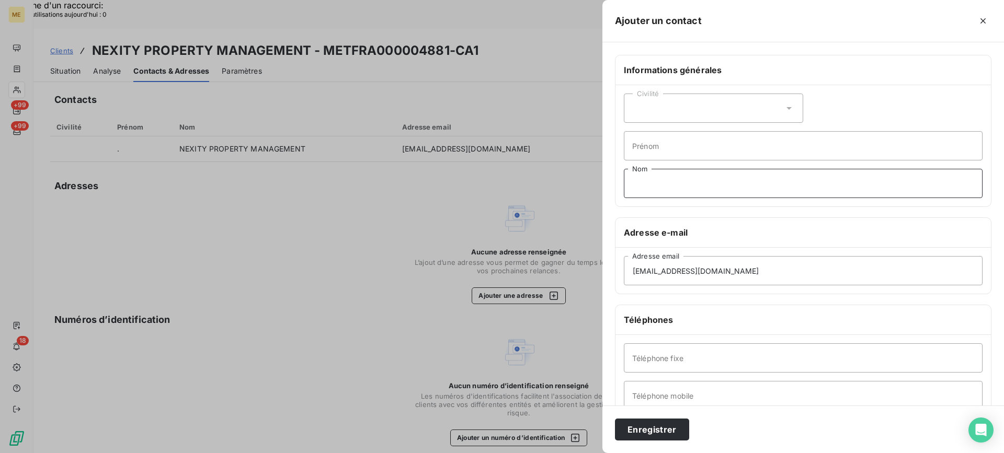
paste input "KHALATBARI"
type input "KHALATBARI"
click at [714, 364] on input "Téléphone fixe" at bounding box center [803, 358] width 359 height 29
paste input "04 78 92 74 84"
type input "04 78 92 74 84"
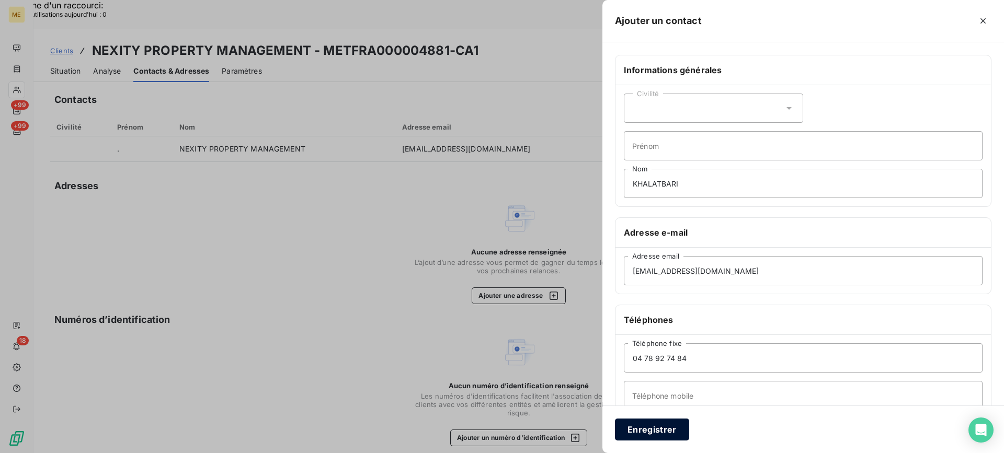
click at [662, 433] on button "Enregistrer" at bounding box center [652, 430] width 74 height 22
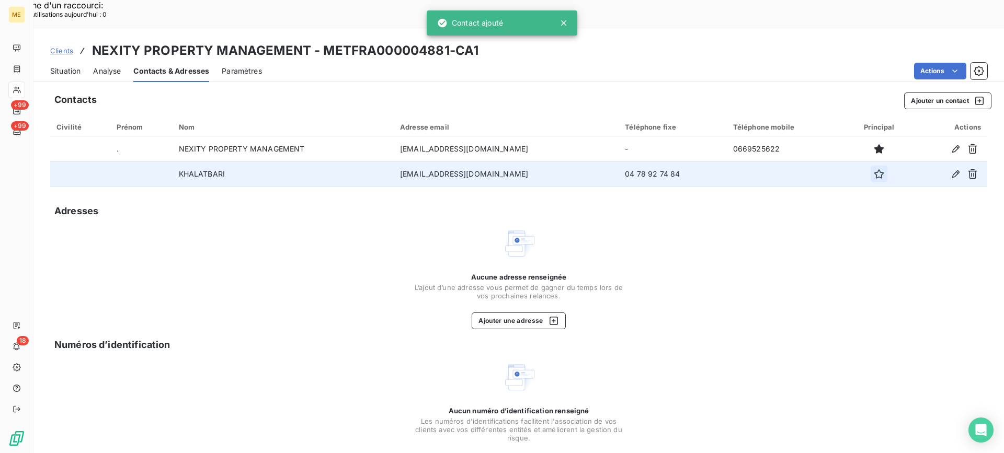
click at [884, 169] on icon "button" at bounding box center [879, 174] width 10 height 10
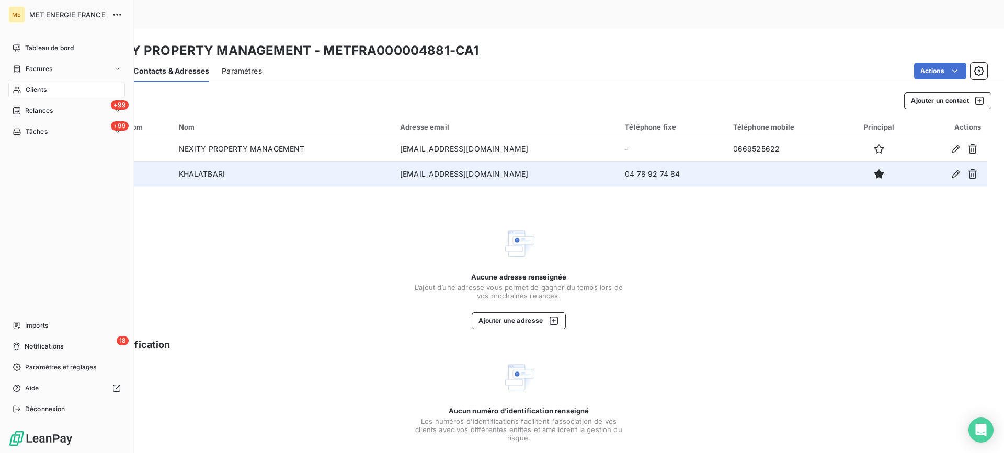
click at [13, 87] on icon at bounding box center [17, 90] width 9 height 8
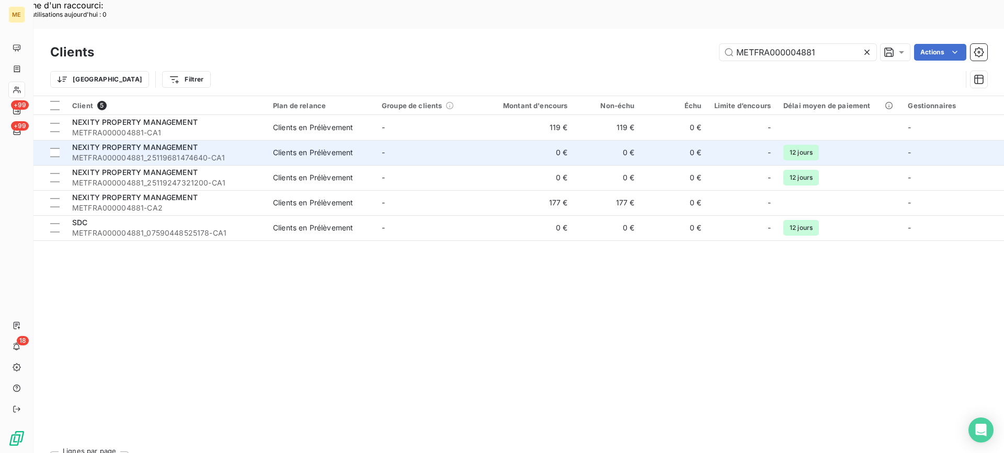
click at [194, 140] on td "NEXITY PROPERTY MANAGEMENT METFRA000004881_25119681474640-CA1" at bounding box center [166, 152] width 201 height 25
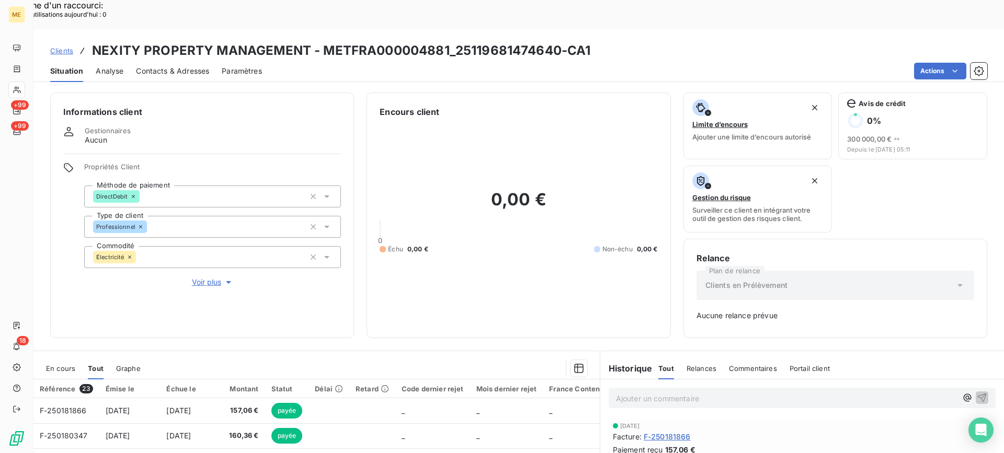
click at [181, 66] on span "Contacts & Adresses" at bounding box center [172, 71] width 73 height 10
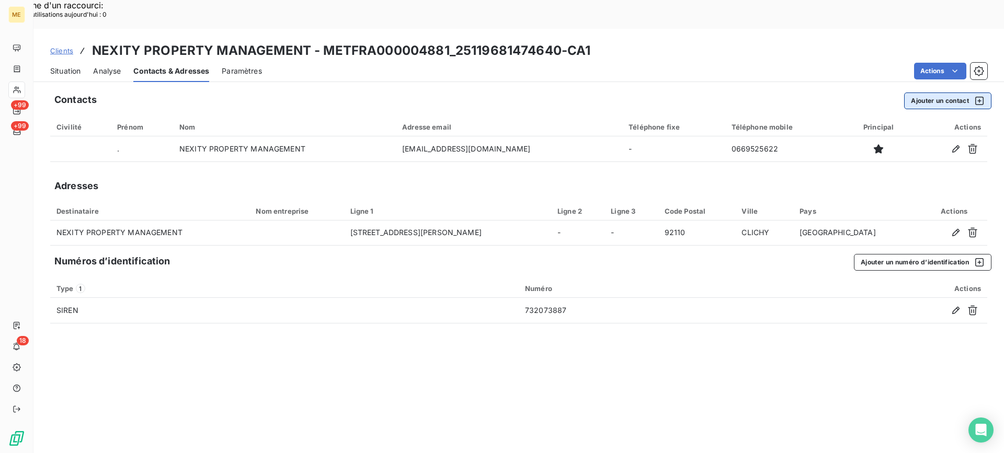
click at [926, 93] on button "Ajouter un contact" at bounding box center [947, 101] width 87 height 17
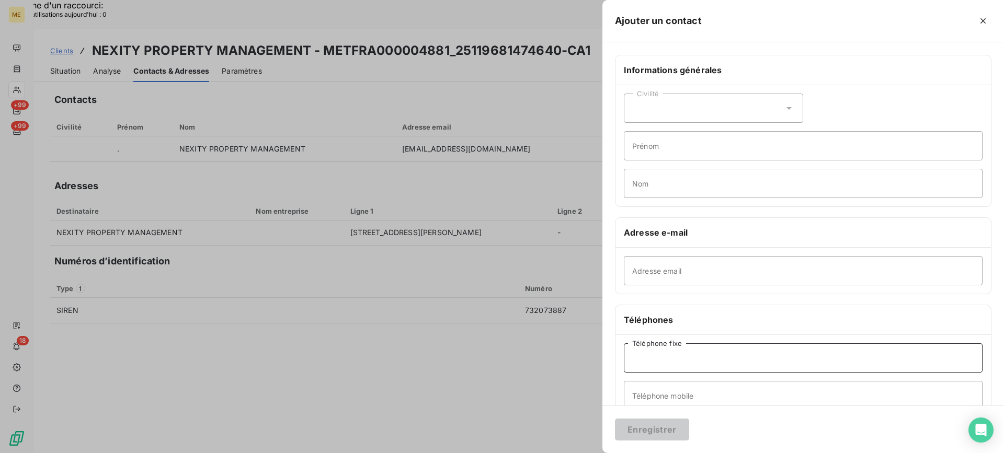
click at [671, 359] on input "Téléphone fixe" at bounding box center [803, 358] width 359 height 29
paste input "04 78 92 74 84"
type input "04 78 92 74 84"
click at [668, 265] on input "Adresse email" at bounding box center [803, 270] width 359 height 29
paste input "[EMAIL_ADDRESS][DOMAIN_NAME]"
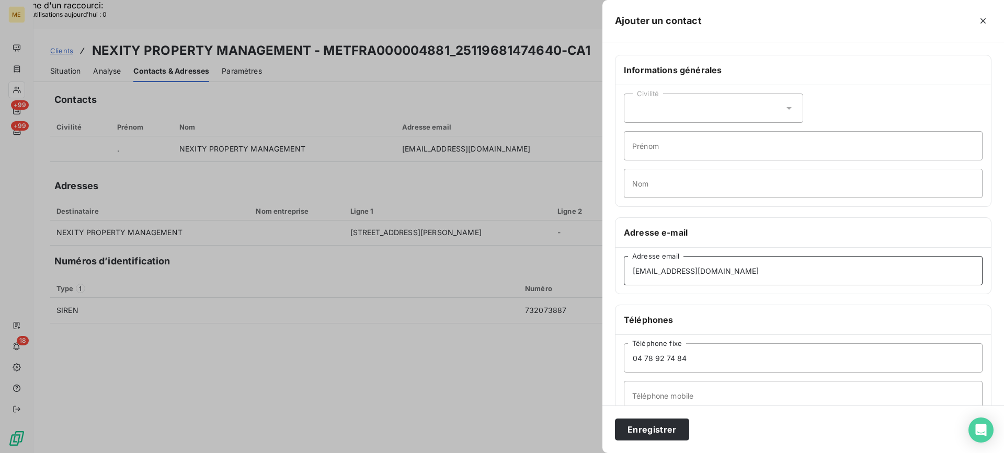
type input "[EMAIL_ADDRESS][DOMAIN_NAME]"
drag, startPoint x: 646, startPoint y: 184, endPoint x: 651, endPoint y: 159, distance: 25.5
click at [646, 184] on input "Nom" at bounding box center [803, 183] width 359 height 29
paste input "KHALATBARI"
type input "KHALATBARI"
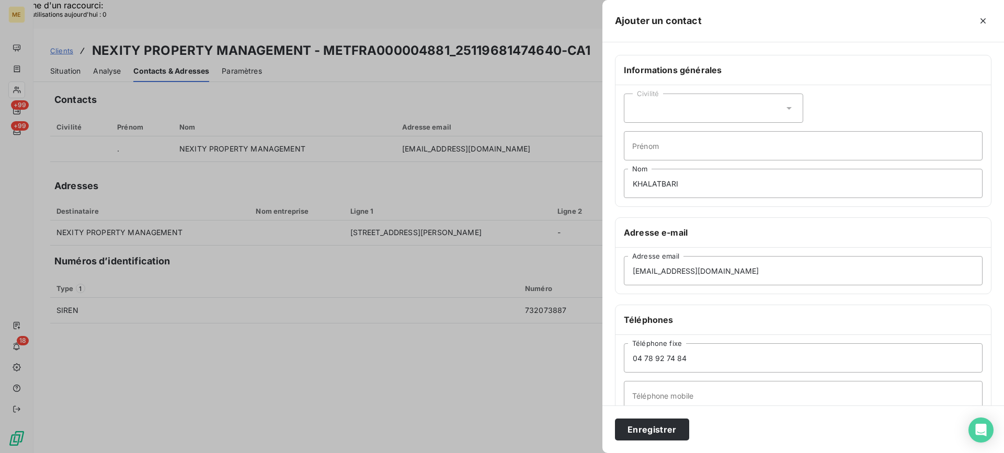
click at [721, 102] on div "Civilité" at bounding box center [713, 108] width 179 height 29
click at [714, 148] on li "Monsieur" at bounding box center [713, 153] width 179 height 19
click at [669, 436] on button "Enregistrer" at bounding box center [652, 430] width 74 height 22
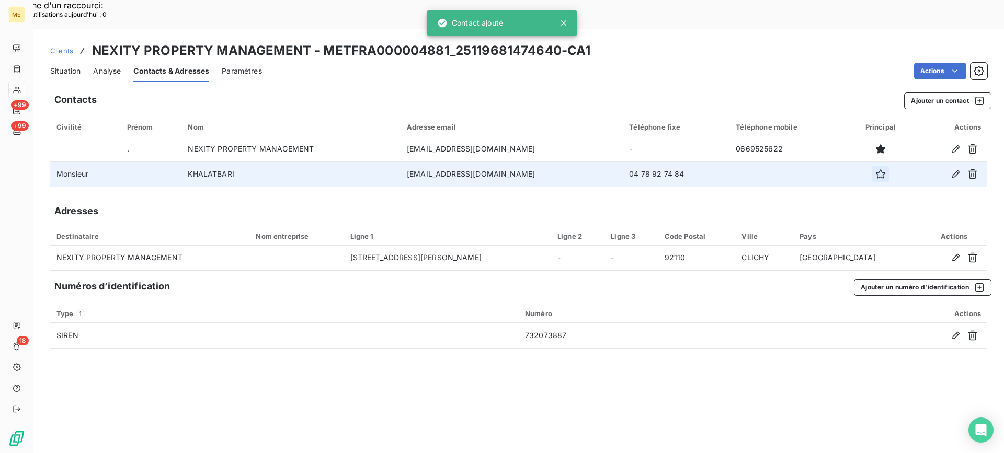
click at [885, 169] on icon "button" at bounding box center [880, 173] width 9 height 9
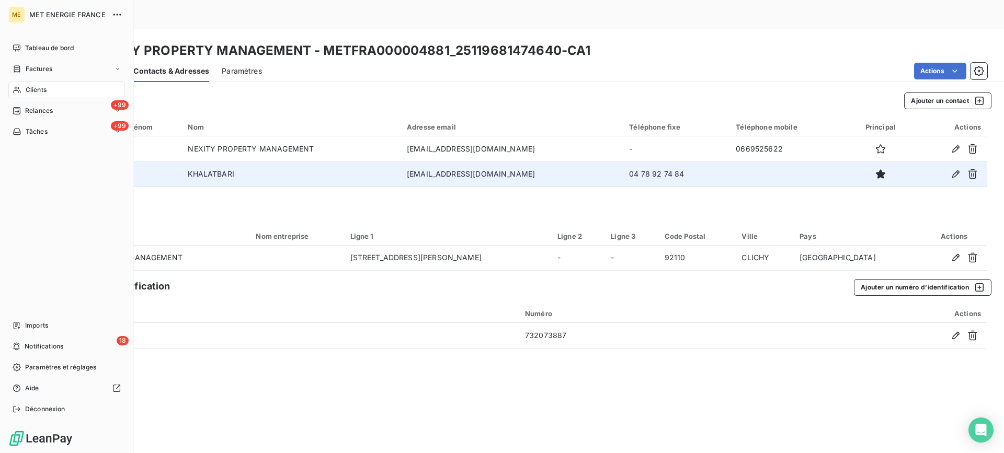
click at [73, 90] on div "Clients" at bounding box center [66, 90] width 117 height 17
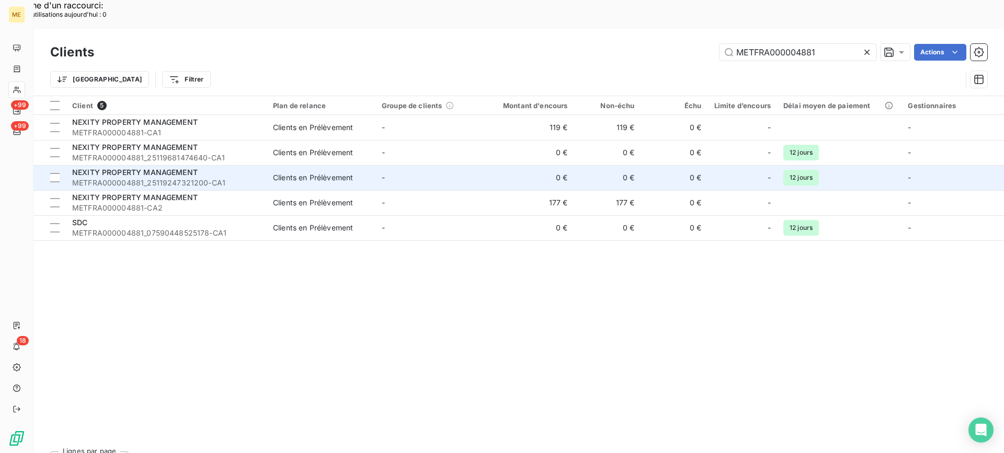
click at [226, 178] on span "METFRA000004881_25119247321200-CA1" at bounding box center [166, 183] width 188 height 10
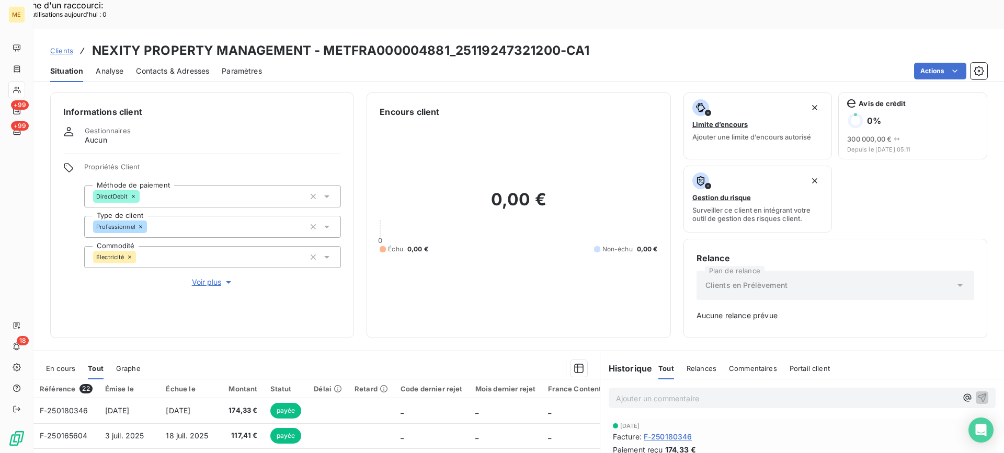
click at [181, 66] on span "Contacts & Adresses" at bounding box center [172, 71] width 73 height 10
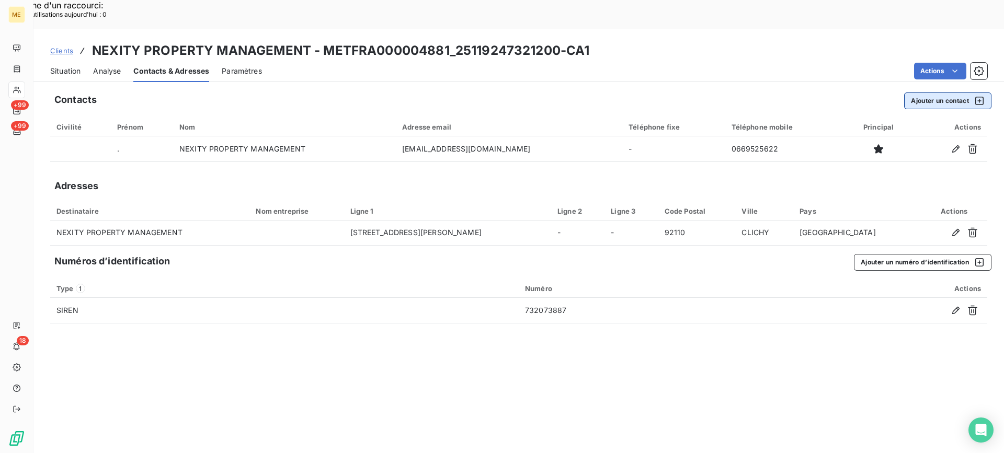
click at [942, 93] on button "Ajouter un contact" at bounding box center [947, 101] width 87 height 17
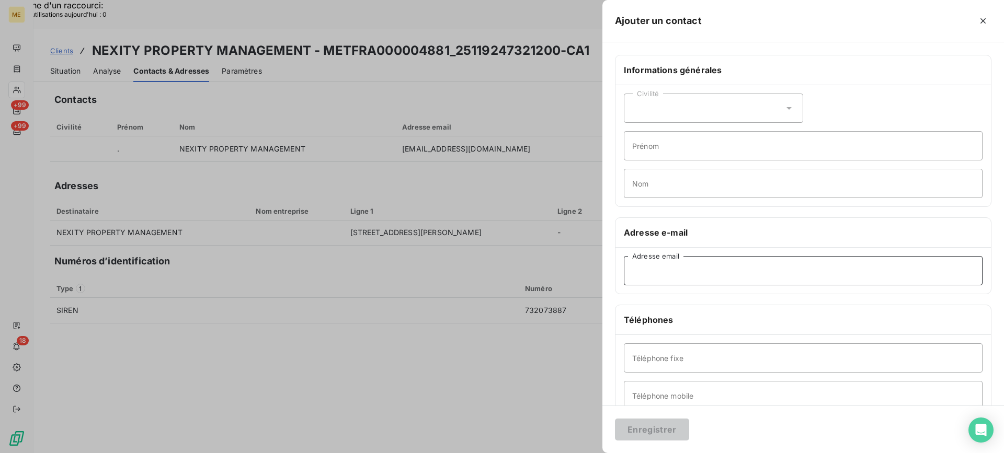
click at [716, 258] on input "Adresse email" at bounding box center [803, 270] width 359 height 29
paste input "[EMAIL_ADDRESS][DOMAIN_NAME]"
type input "[EMAIL_ADDRESS][DOMAIN_NAME]"
drag, startPoint x: 670, startPoint y: 177, endPoint x: 671, endPoint y: 172, distance: 5.3
click at [670, 177] on input "Nom" at bounding box center [803, 183] width 359 height 29
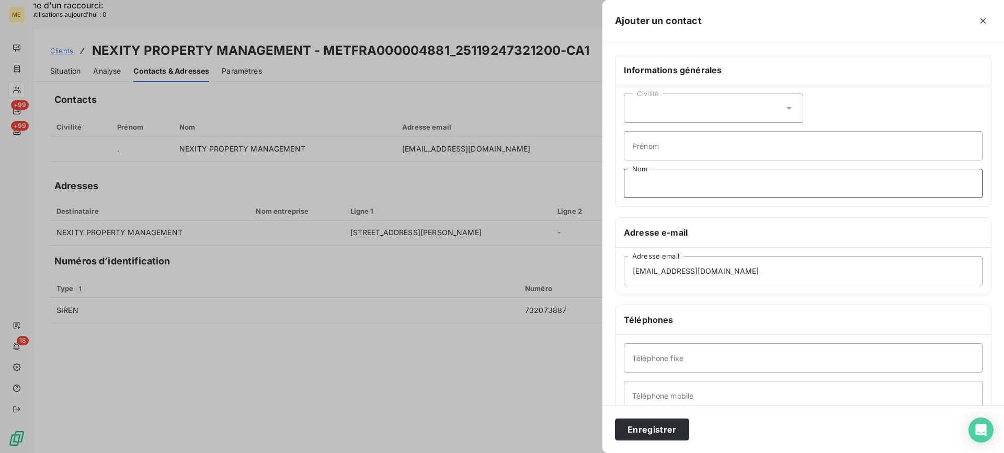
paste input "KHALATBARI"
type input "KHALATBARI"
click at [698, 119] on div "Civilité" at bounding box center [713, 108] width 179 height 29
click at [686, 153] on li "Monsieur" at bounding box center [713, 153] width 179 height 19
click at [820, 355] on input "Téléphone fixe" at bounding box center [803, 358] width 359 height 29
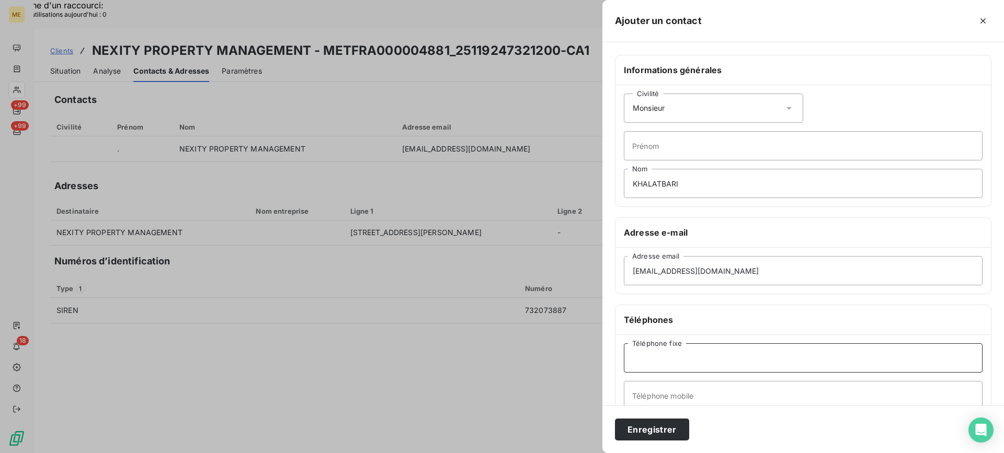
paste input "04 78 92 74 84"
type input "04 78 92 74 84"
click at [651, 419] on button "Enregistrer" at bounding box center [652, 430] width 74 height 22
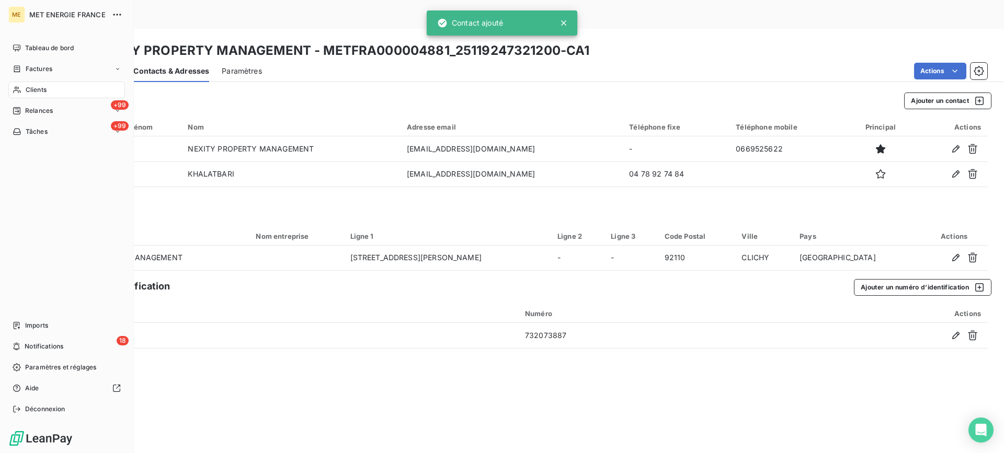
click at [63, 94] on div "Clients" at bounding box center [66, 90] width 117 height 17
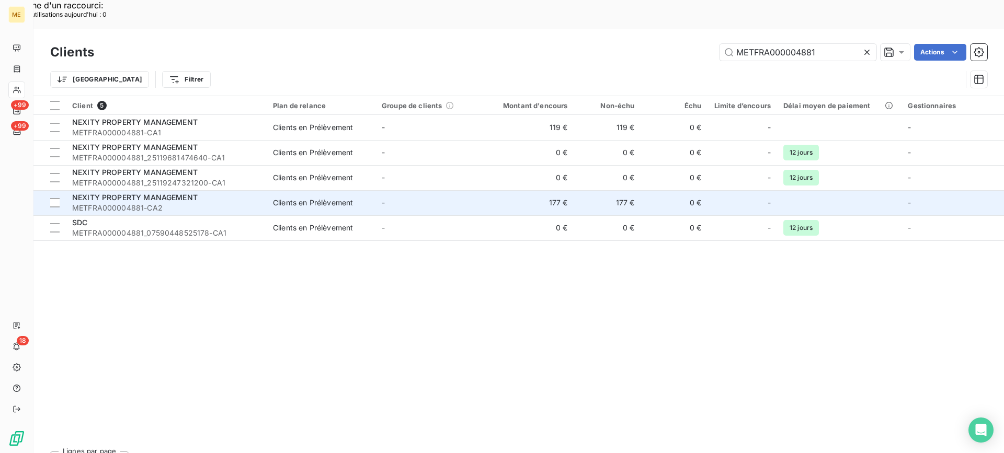
click at [188, 193] on span "NEXITY PROPERTY MANAGEMENT" at bounding box center [135, 197] width 126 height 9
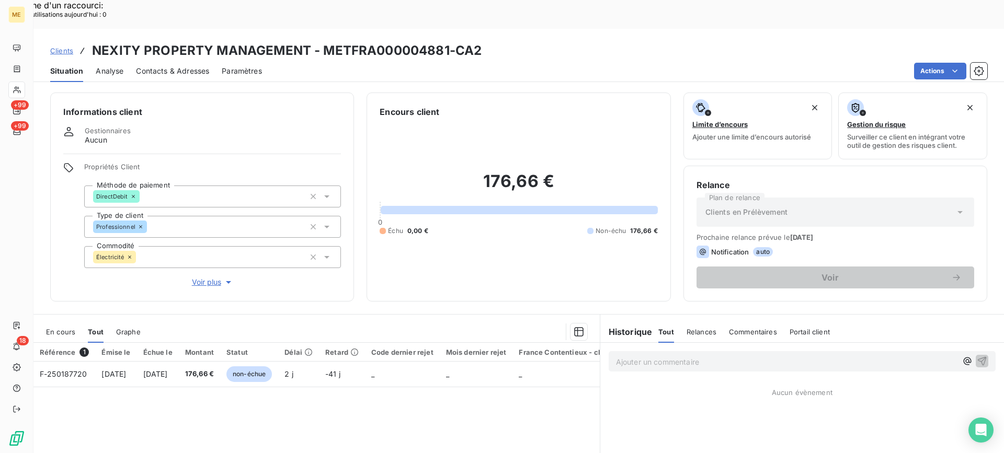
click at [182, 60] on div "Contacts & Adresses" at bounding box center [172, 71] width 73 height 22
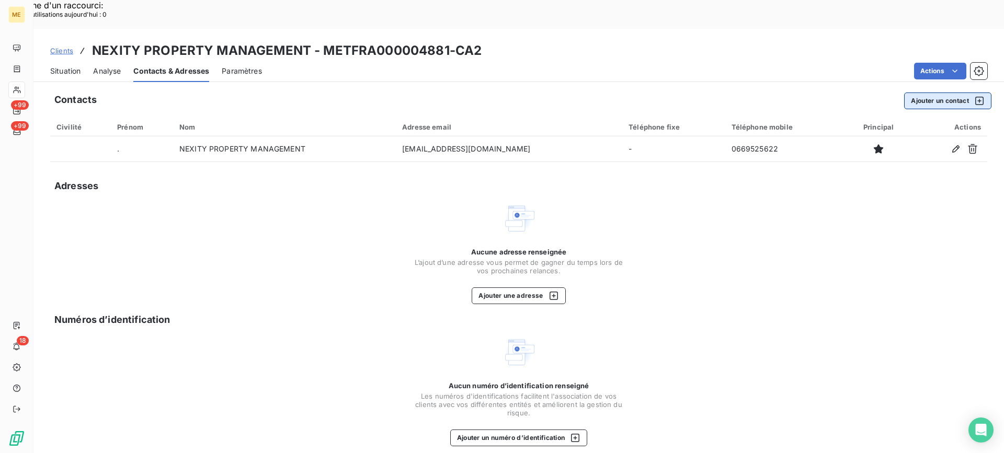
click at [933, 93] on button "Ajouter un contact" at bounding box center [947, 101] width 87 height 17
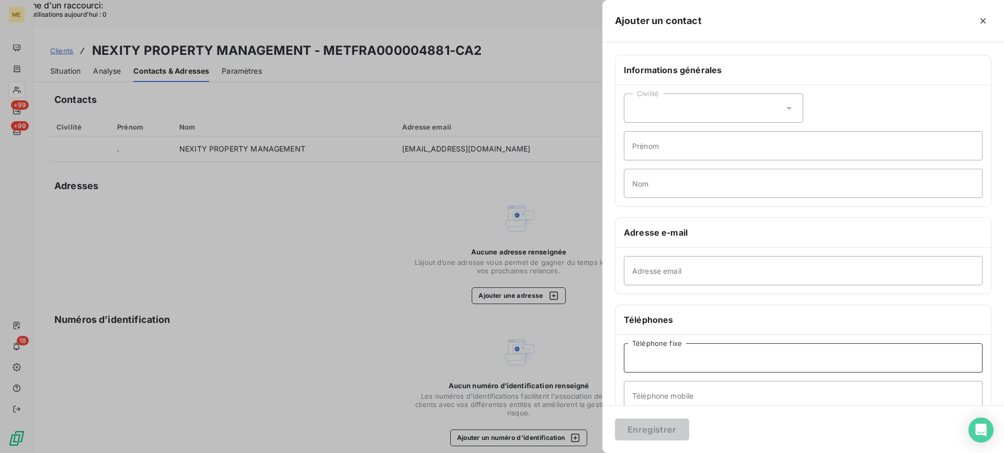
click at [719, 363] on input "Téléphone fixe" at bounding box center [803, 358] width 359 height 29
paste input "04 78 92 74 84"
type input "04 78 92 74 84"
click at [729, 275] on input "Adresse email" at bounding box center [803, 270] width 359 height 29
paste input "[EMAIL_ADDRESS][DOMAIN_NAME]"
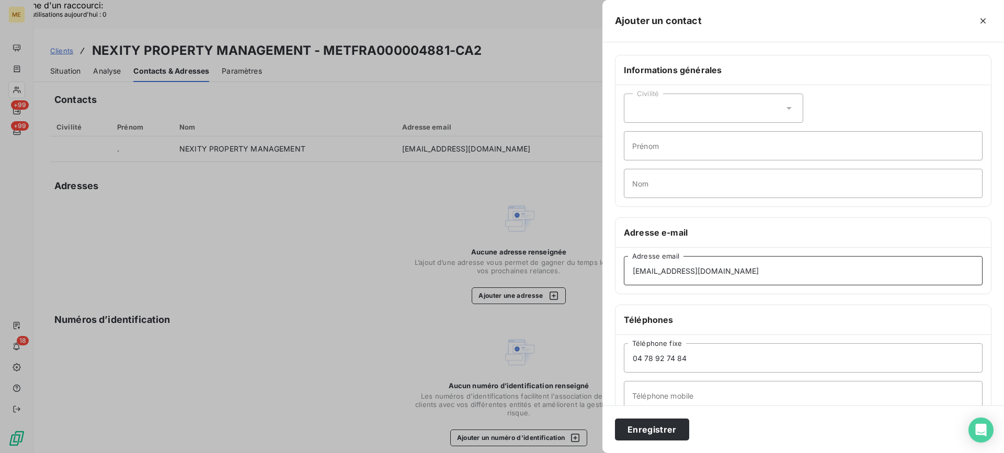
type input "[EMAIL_ADDRESS][DOMAIN_NAME]"
click at [649, 184] on input "Nom" at bounding box center [803, 183] width 359 height 29
paste input "KHALATBARI"
type input "KHALATBARI"
click at [702, 107] on div "Civilité" at bounding box center [713, 108] width 179 height 29
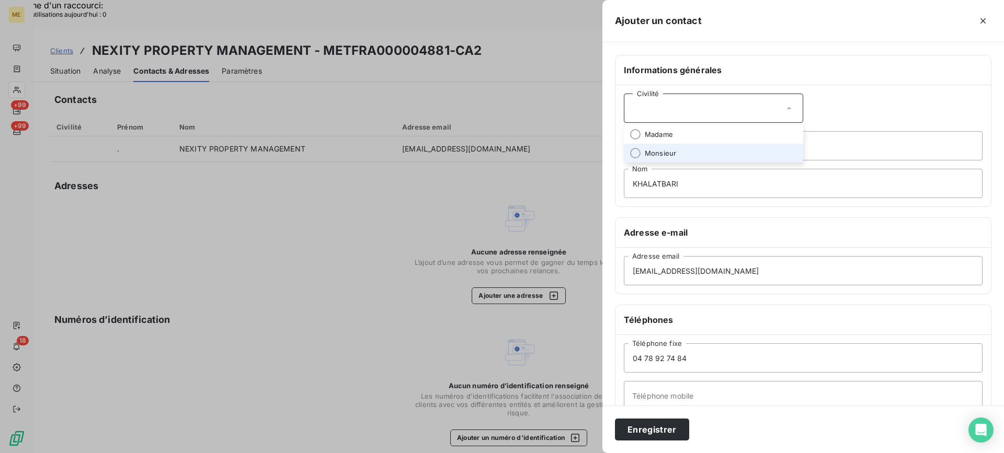
click at [677, 153] on li "Monsieur" at bounding box center [713, 153] width 179 height 19
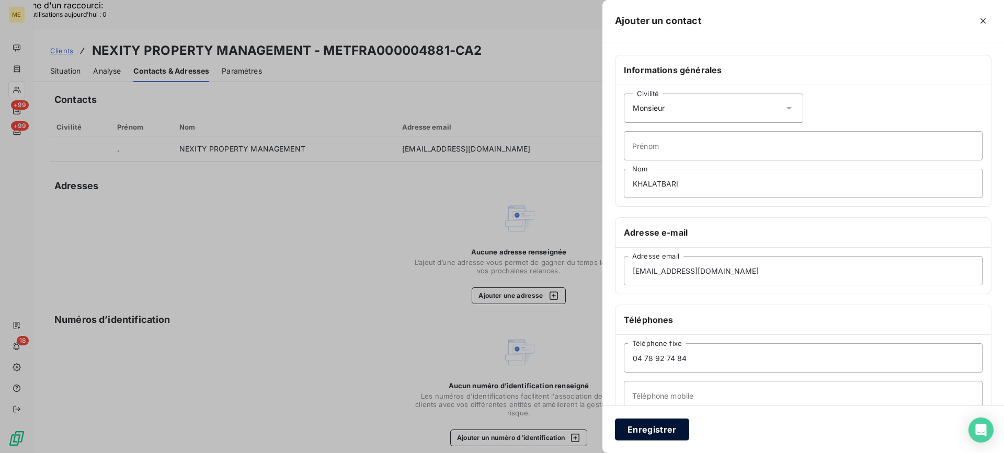
click at [659, 427] on button "Enregistrer" at bounding box center [652, 430] width 74 height 22
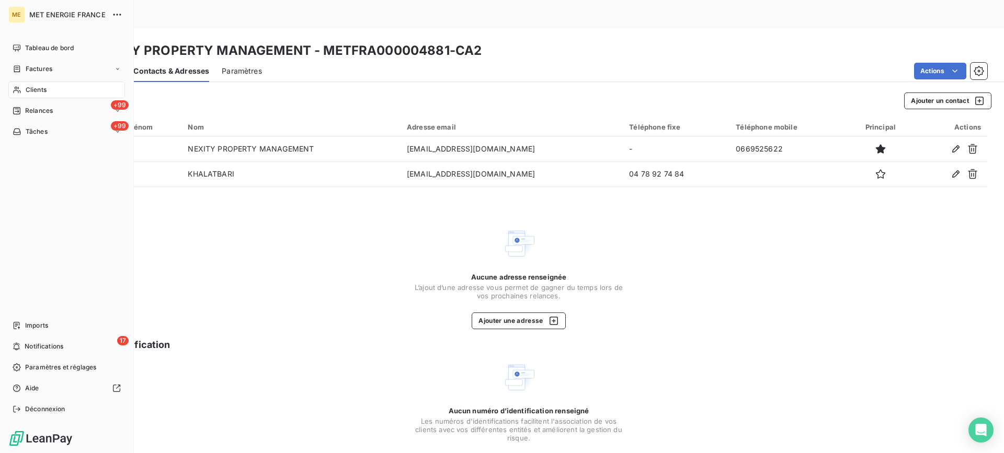
click at [53, 91] on div "Clients" at bounding box center [66, 90] width 117 height 17
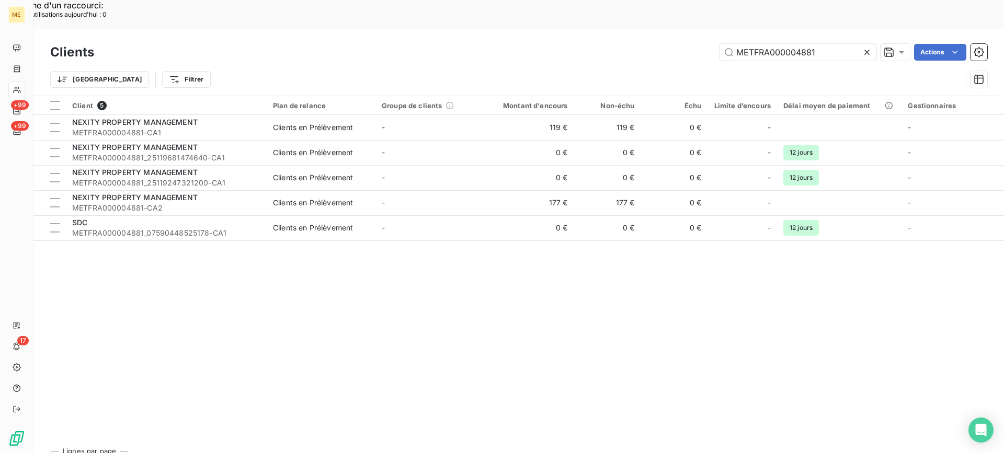
drag, startPoint x: 842, startPoint y: 20, endPoint x: 657, endPoint y: 18, distance: 185.1
click at [657, 44] on div "METFRA000004881 Actions" at bounding box center [547, 52] width 881 height 17
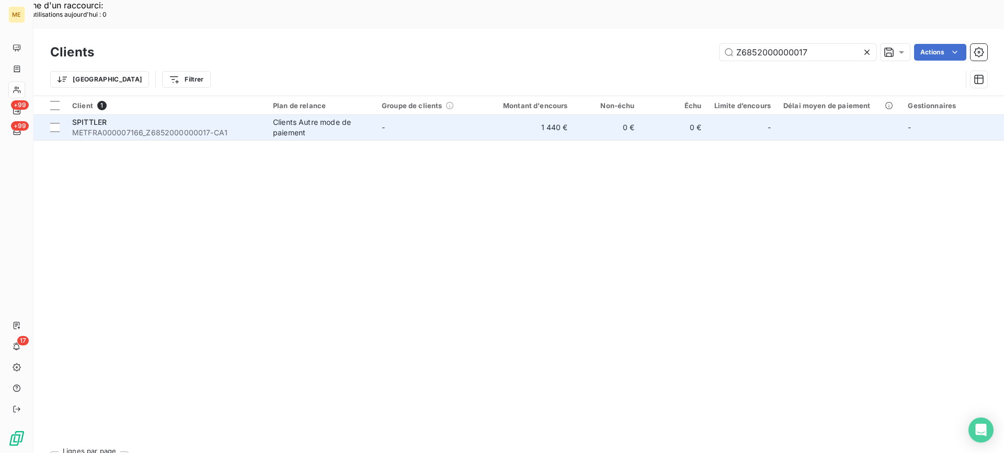
type input "Z6852000000017"
click at [220, 117] on div "SPITTLER" at bounding box center [166, 122] width 188 height 10
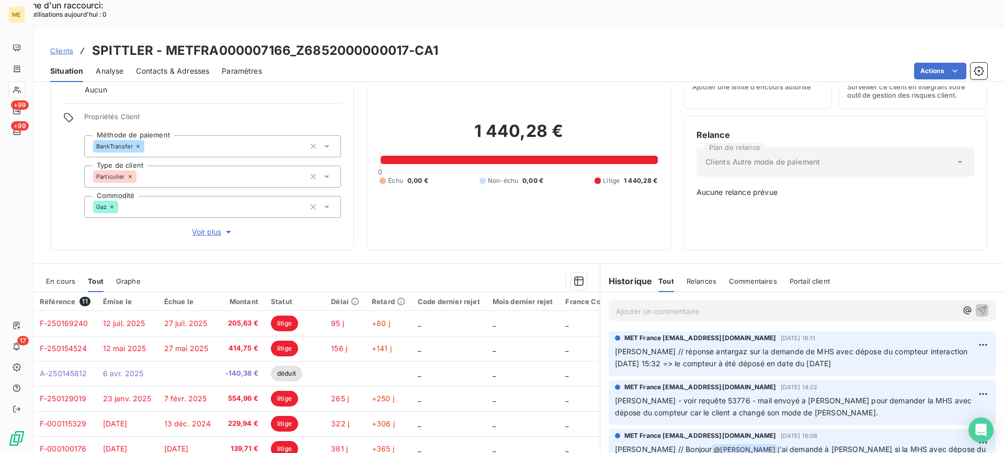
scroll to position [92, 0]
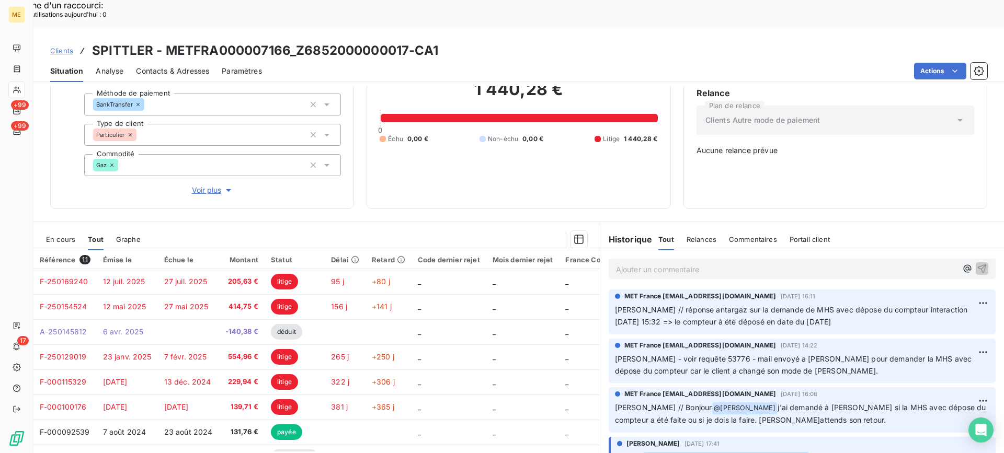
click at [71, 235] on span "En cours" at bounding box center [60, 239] width 29 height 8
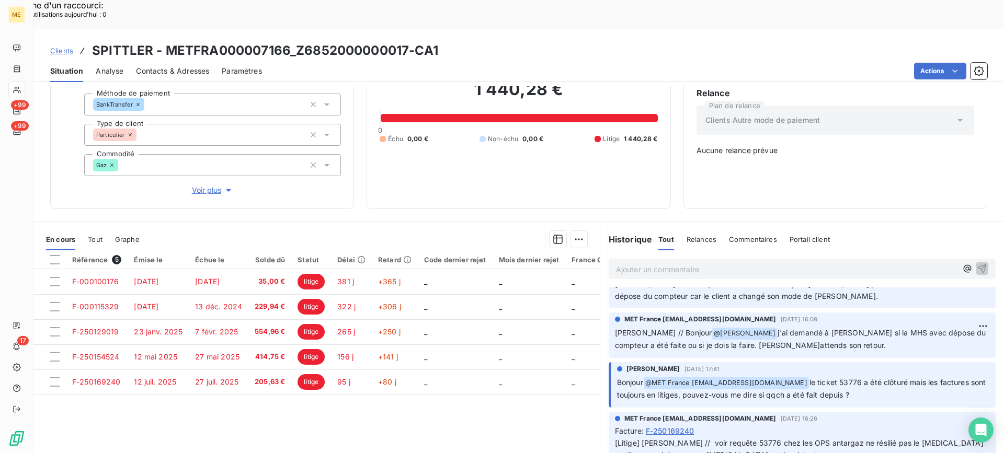
scroll to position [105, 0]
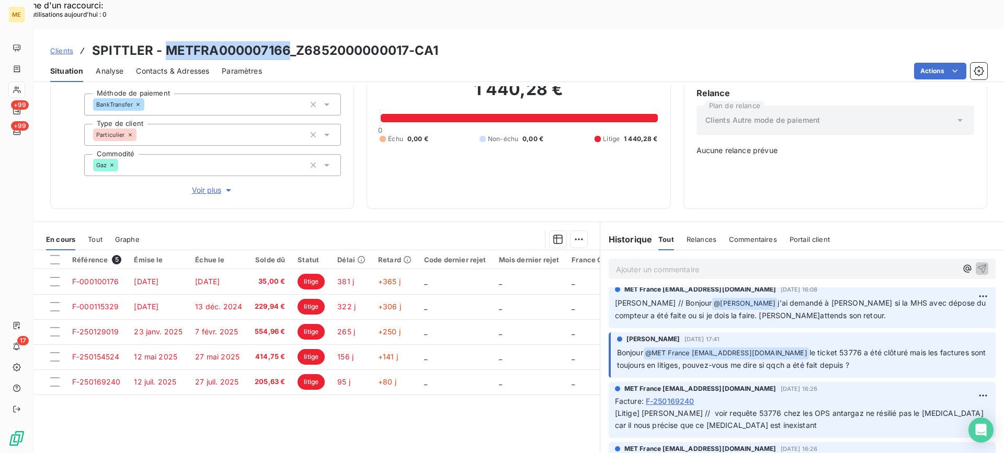
copy h3 "METFRA000007166"
drag, startPoint x: 169, startPoint y: 24, endPoint x: 289, endPoint y: 20, distance: 119.8
click at [289, 41] on h3 "SPITTLER - METFRA000007166_Z6852000000017-CA1" at bounding box center [265, 50] width 346 height 19
click at [824, 180] on div "Informations client Gestionnaires Aucun Propriétés Client Méthode de paiement B…" at bounding box center [518, 284] width 971 height 396
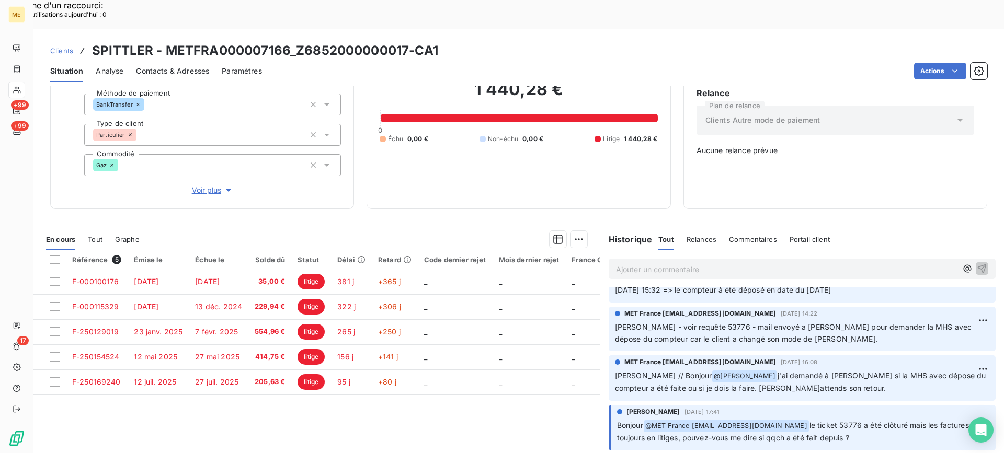
scroll to position [0, 0]
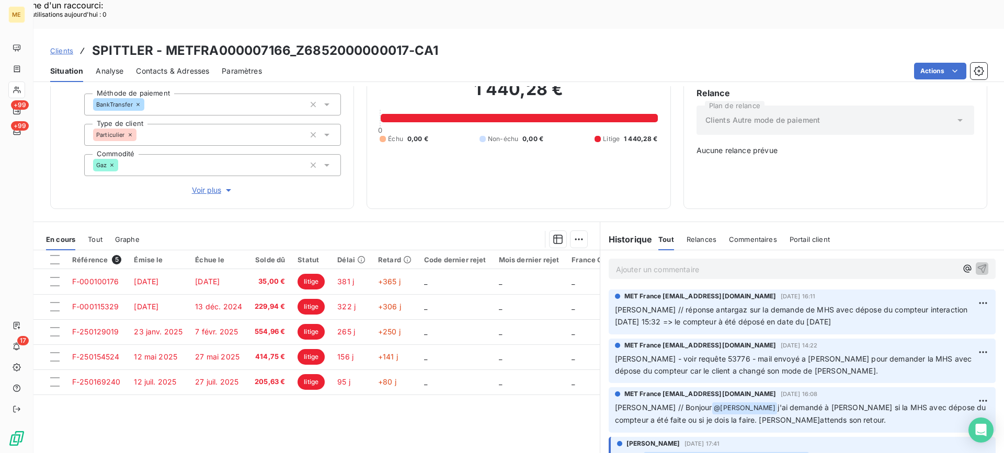
copy span "réponse antargaz sur la demande de MHS avec dépose du compteur interaction [DAT…"
drag, startPoint x: 643, startPoint y: 280, endPoint x: 826, endPoint y: 298, distance: 183.9
click at [826, 304] on p "Sylvain // réponse antargaz sur la demande de MHS avec dépose du compteur inter…" at bounding box center [802, 316] width 374 height 24
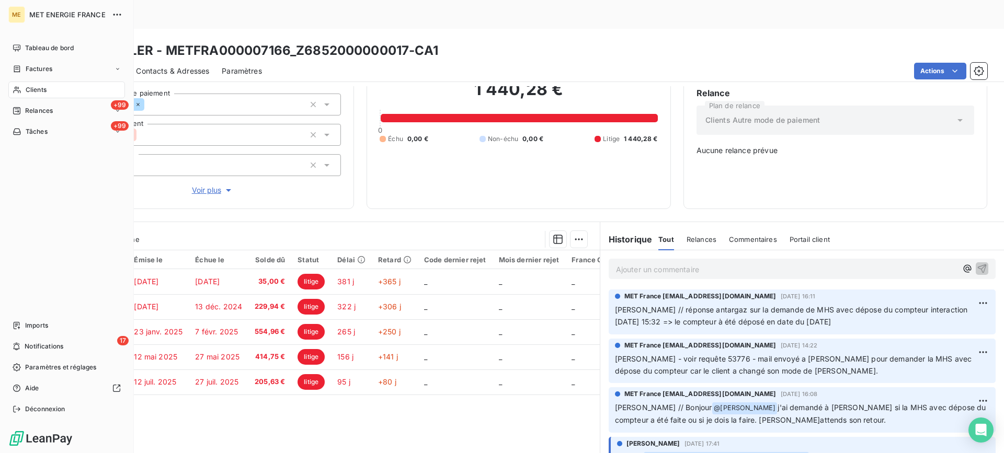
click at [22, 88] on div "Clients" at bounding box center [66, 90] width 117 height 17
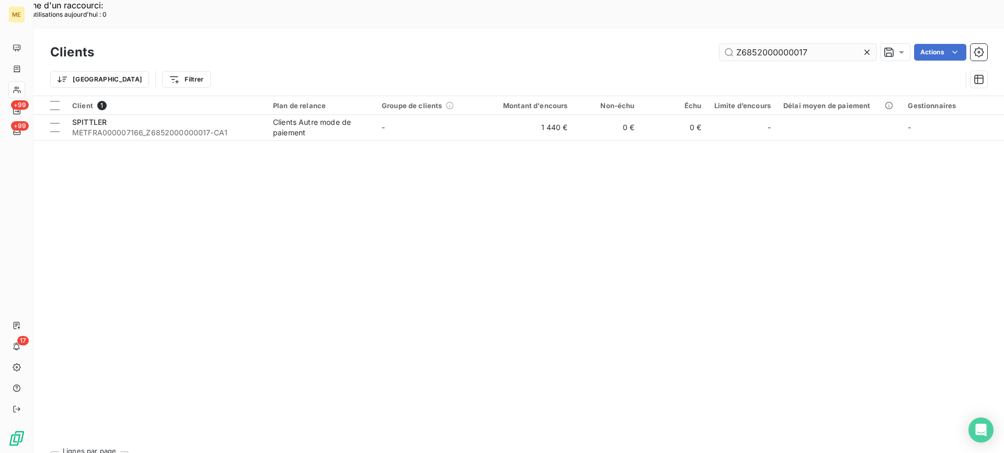
click at [741, 44] on input "Z6852000000017" at bounding box center [798, 52] width 157 height 17
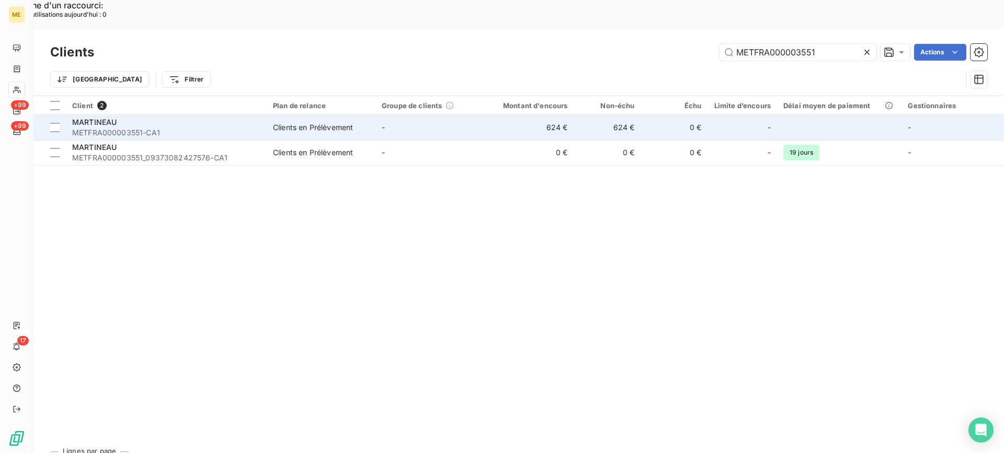
type input "METFRA000003551"
click at [175, 128] on span "METFRA000003551-CA1" at bounding box center [166, 133] width 188 height 10
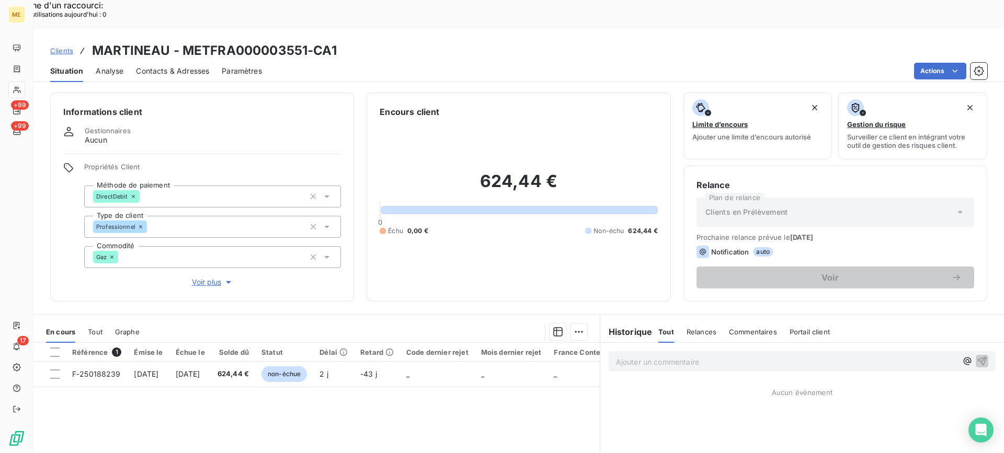
click at [100, 328] on span "Tout" at bounding box center [95, 332] width 15 height 8
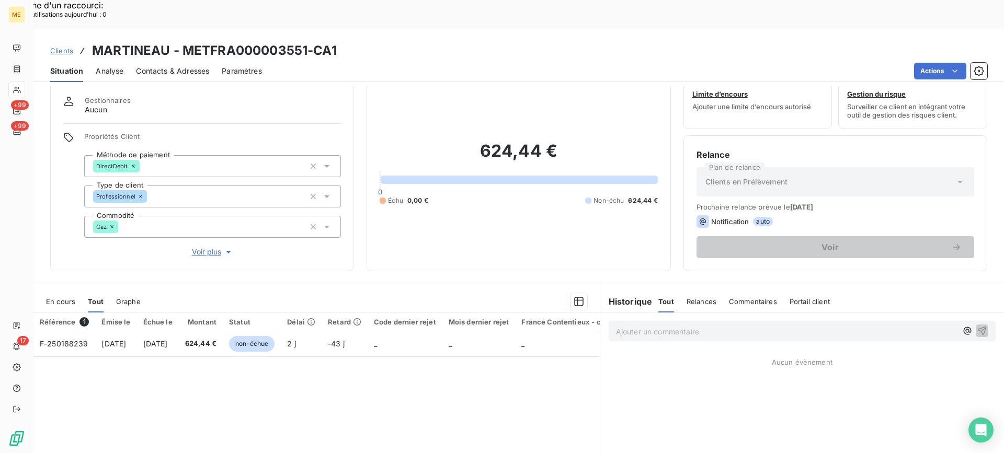
scroll to position [52, 0]
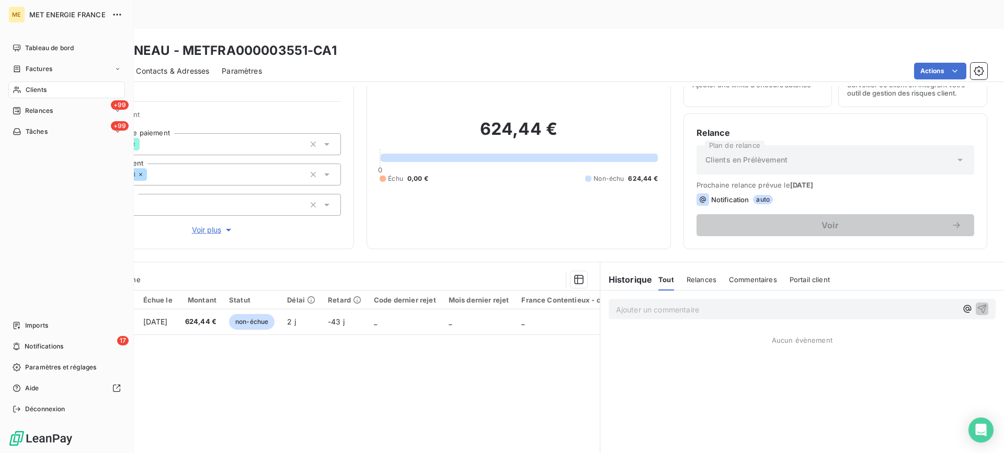
click at [26, 91] on span "Clients" at bounding box center [36, 89] width 21 height 9
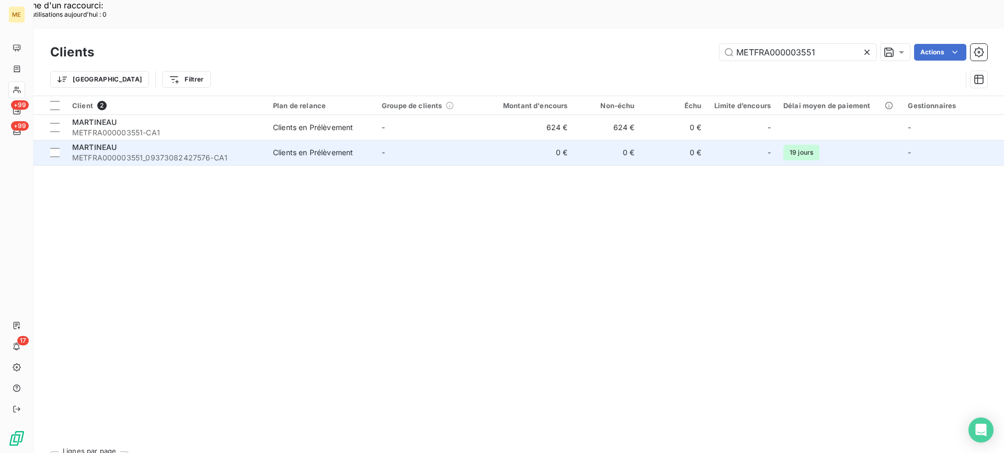
click at [268, 140] on td "Clients en Prélèvement" at bounding box center [321, 152] width 109 height 25
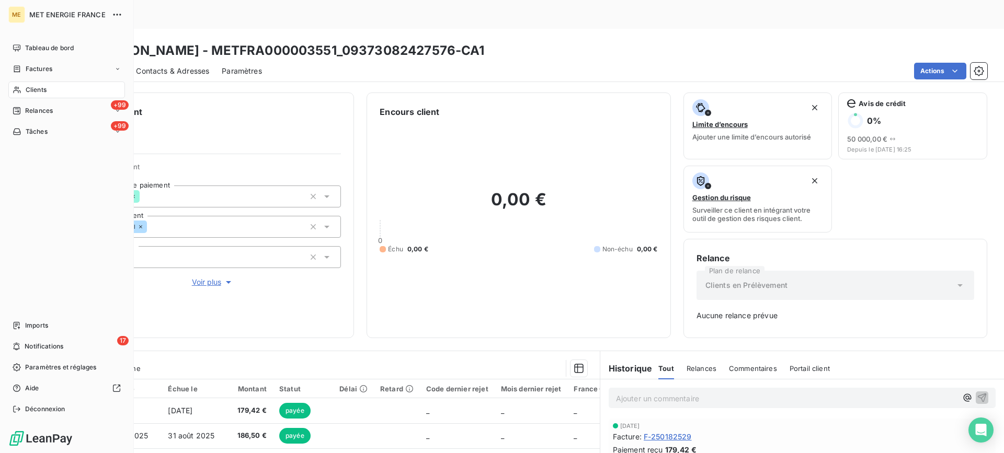
click at [21, 91] on div "Clients" at bounding box center [66, 90] width 117 height 17
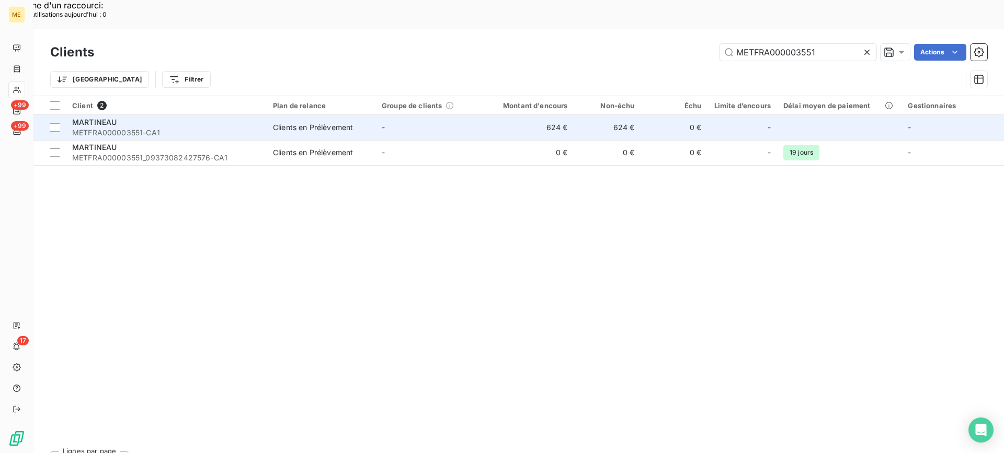
click at [185, 128] on span "METFRA000003551-CA1" at bounding box center [166, 133] width 188 height 10
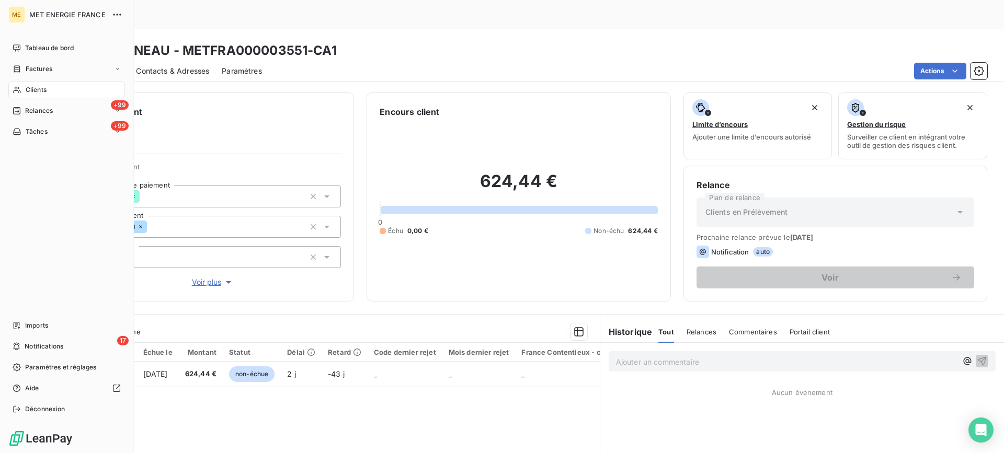
click at [22, 84] on div "Clients" at bounding box center [66, 90] width 117 height 17
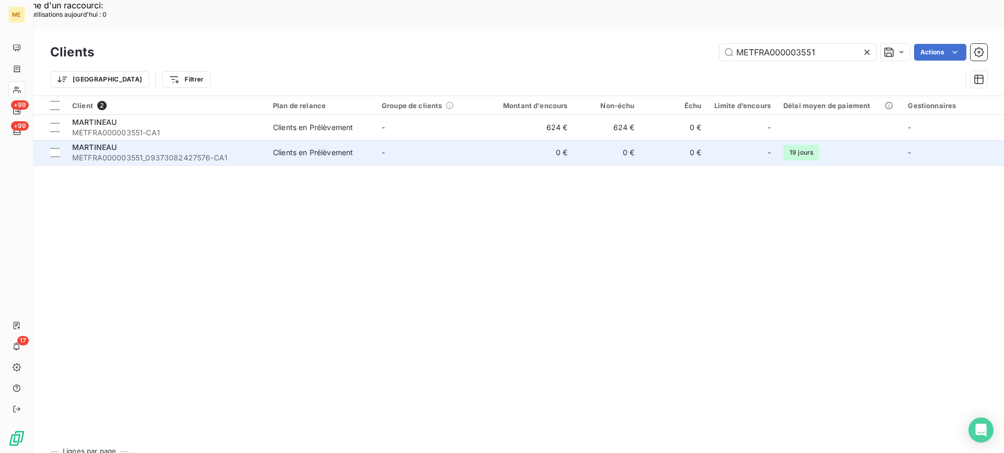
click at [237, 153] on span "METFRA000003551_09373082427576-CA1" at bounding box center [166, 158] width 188 height 10
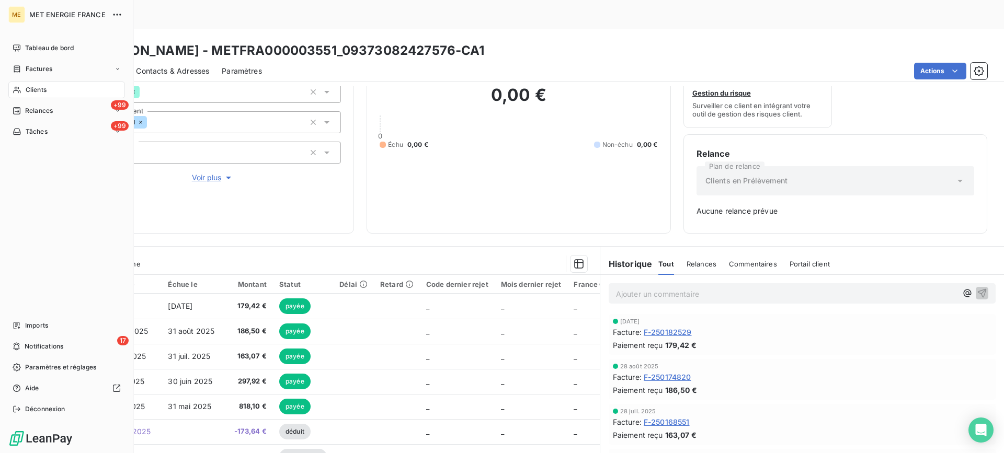
click at [24, 85] on div "Clients" at bounding box center [66, 90] width 117 height 17
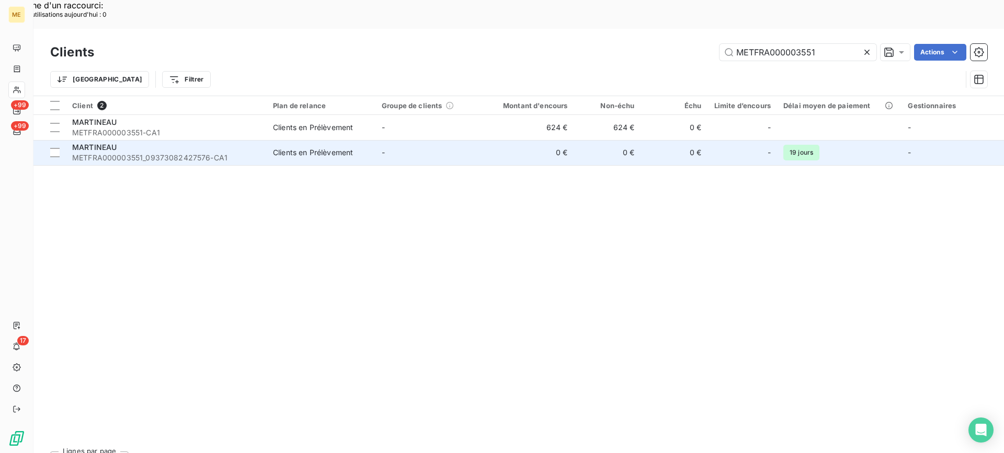
click at [233, 140] on td "MARTINEAU METFRA000003551_09373082427576-CA1" at bounding box center [166, 152] width 201 height 25
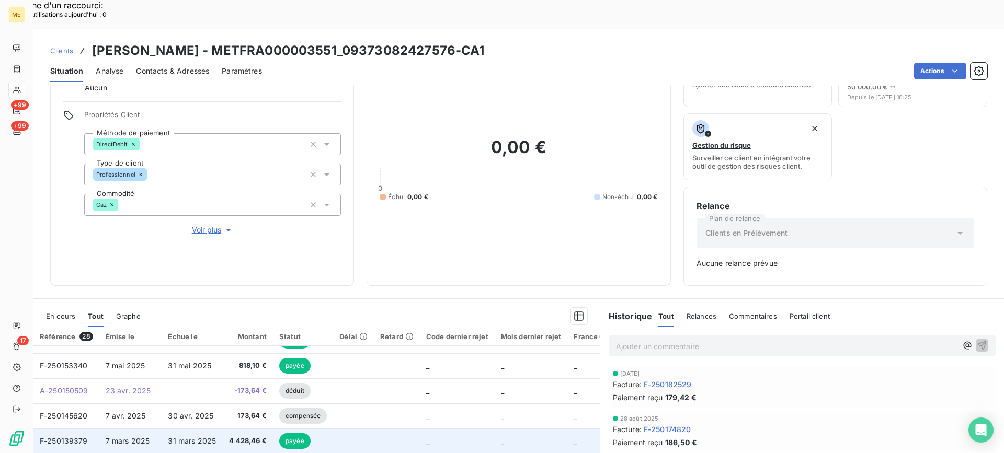
scroll to position [105, 0]
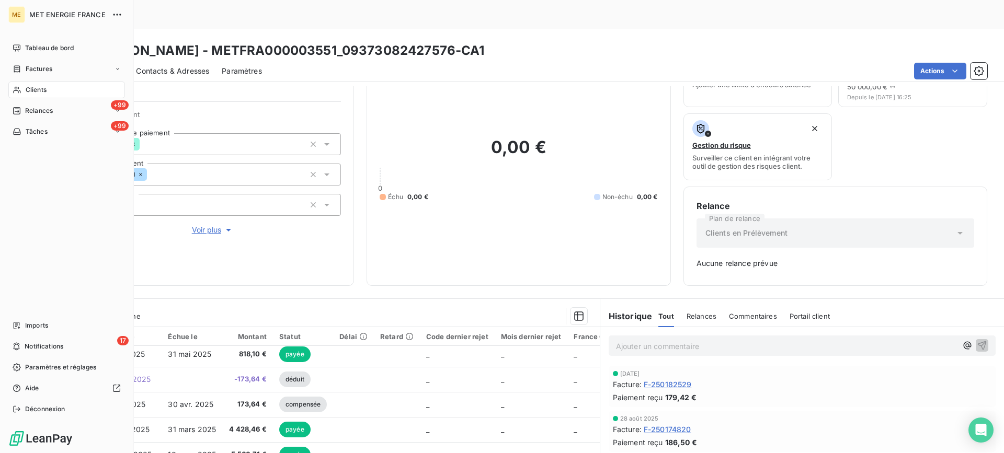
click at [24, 87] on div "Clients" at bounding box center [66, 90] width 117 height 17
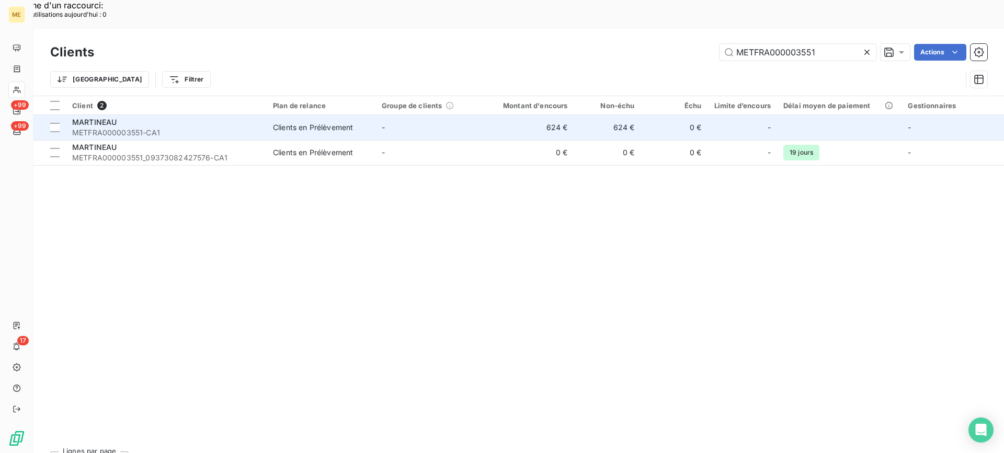
click at [272, 115] on td "Clients en Prélèvement" at bounding box center [321, 127] width 109 height 25
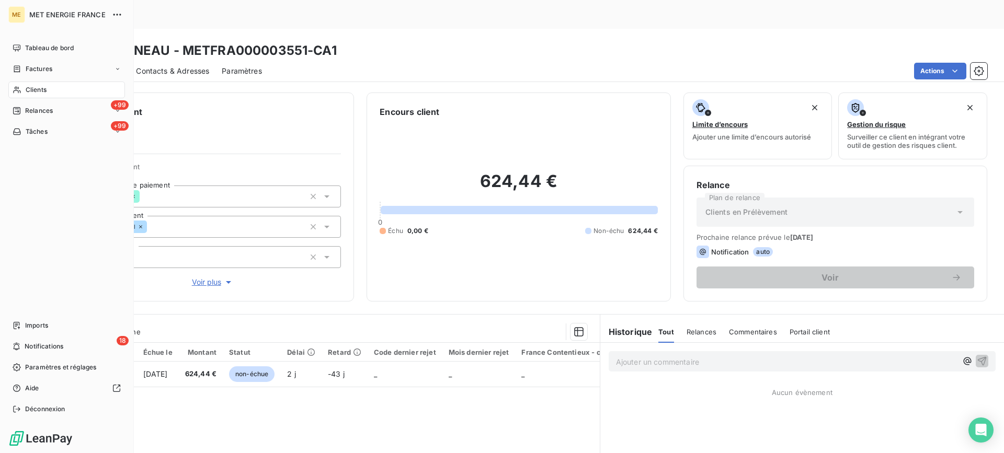
drag, startPoint x: 19, startPoint y: 86, endPoint x: 55, endPoint y: 107, distance: 42.0
click at [20, 86] on icon at bounding box center [17, 90] width 9 height 8
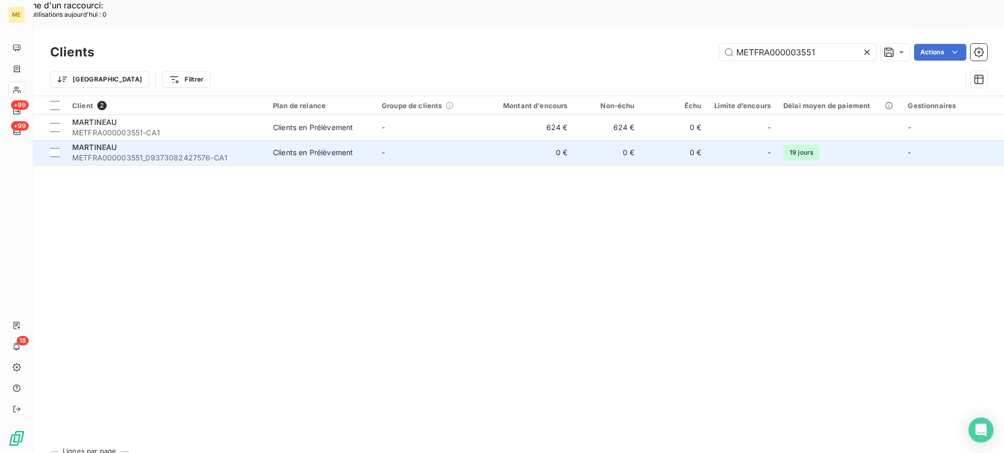
click at [164, 142] on div "MARTINEAU" at bounding box center [166, 147] width 188 height 10
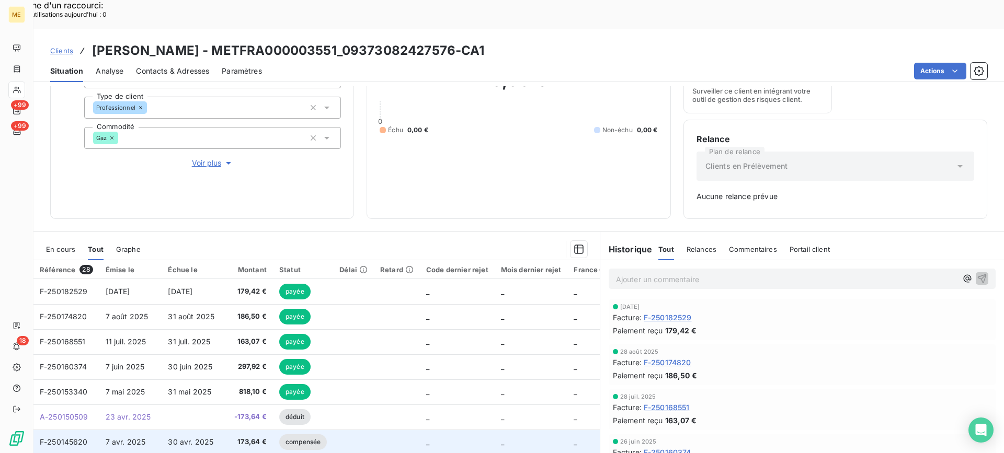
scroll to position [130, 0]
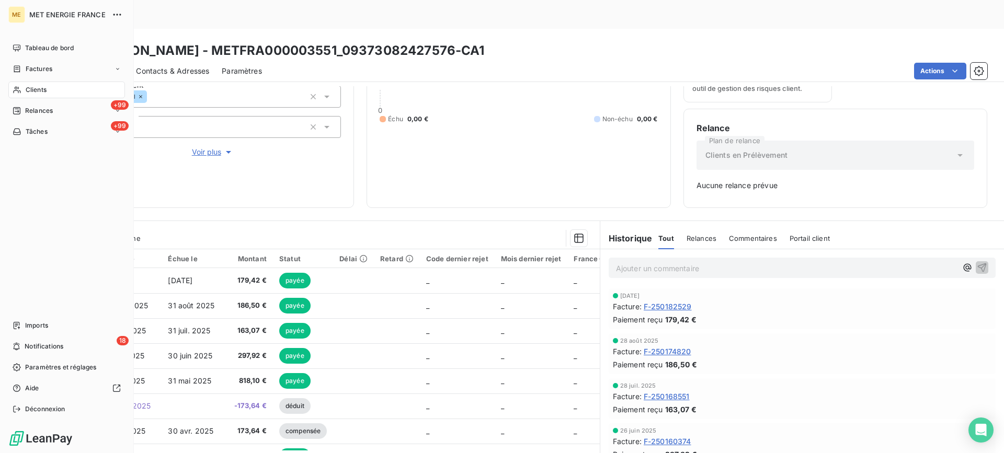
click at [81, 91] on div "Clients" at bounding box center [66, 90] width 117 height 17
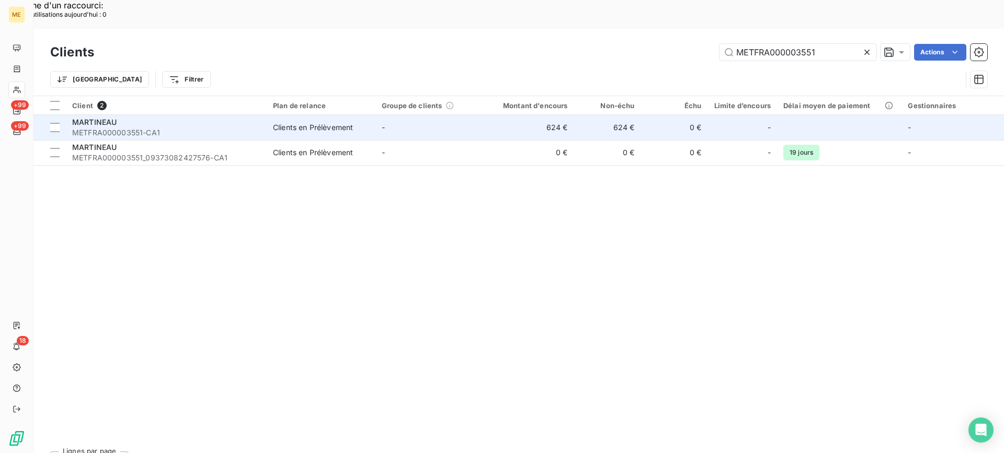
click at [204, 128] on span "METFRA000003551-CA1" at bounding box center [166, 133] width 188 height 10
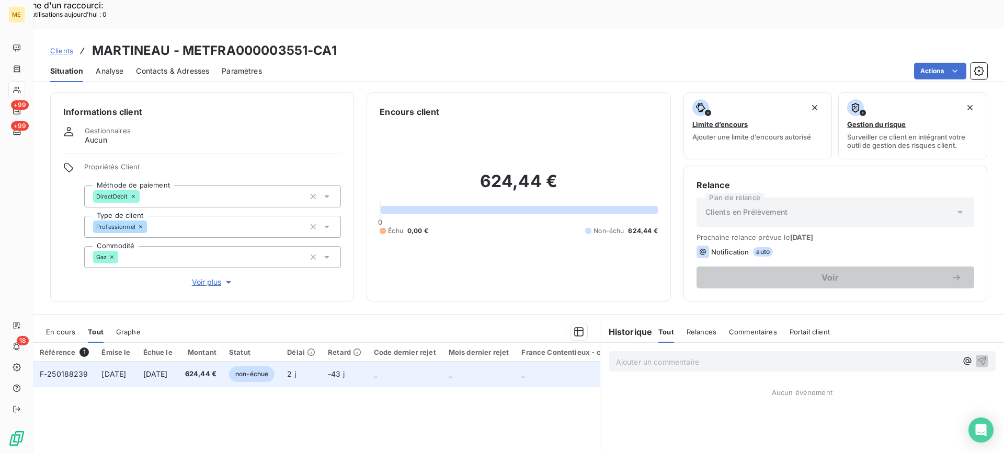
click at [168, 370] on span "27 nov. 2025" at bounding box center [155, 374] width 25 height 9
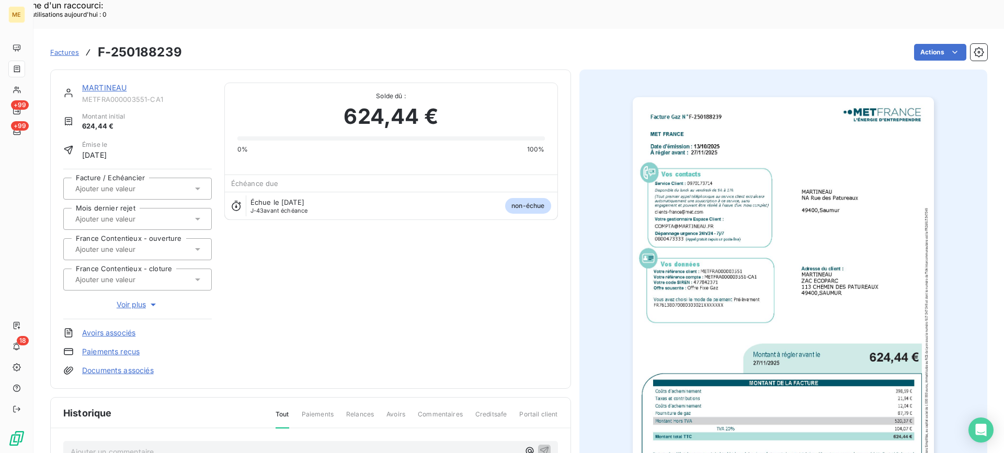
click at [800, 278] on img "button" at bounding box center [783, 310] width 301 height 426
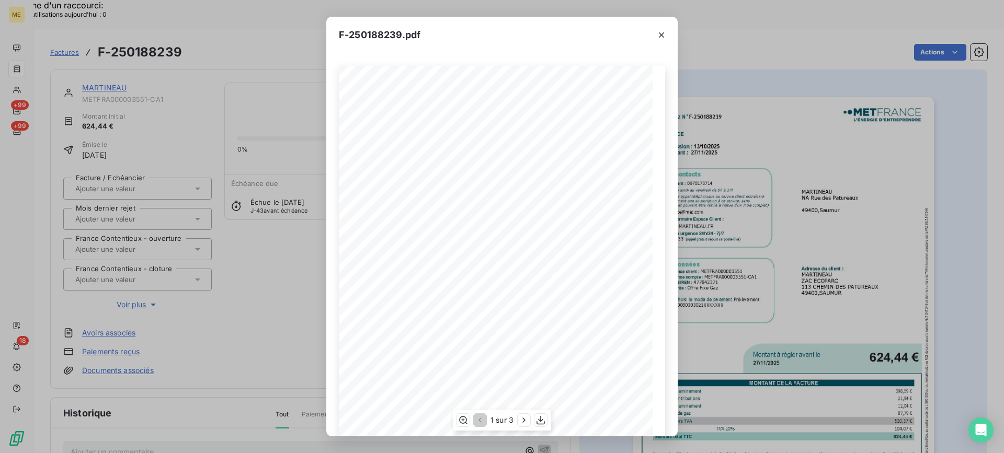
scroll to position [99, 0]
click at [544, 421] on icon "button" at bounding box center [540, 420] width 10 height 10
click at [664, 35] on icon "button" at bounding box center [661, 35] width 10 height 10
click at [665, 31] on icon "button" at bounding box center [661, 35] width 10 height 10
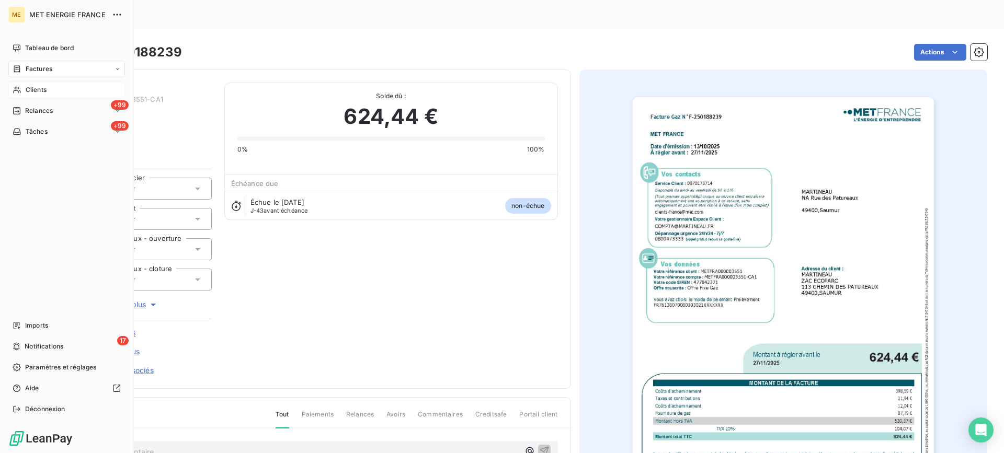
click at [20, 87] on icon at bounding box center [17, 90] width 9 height 8
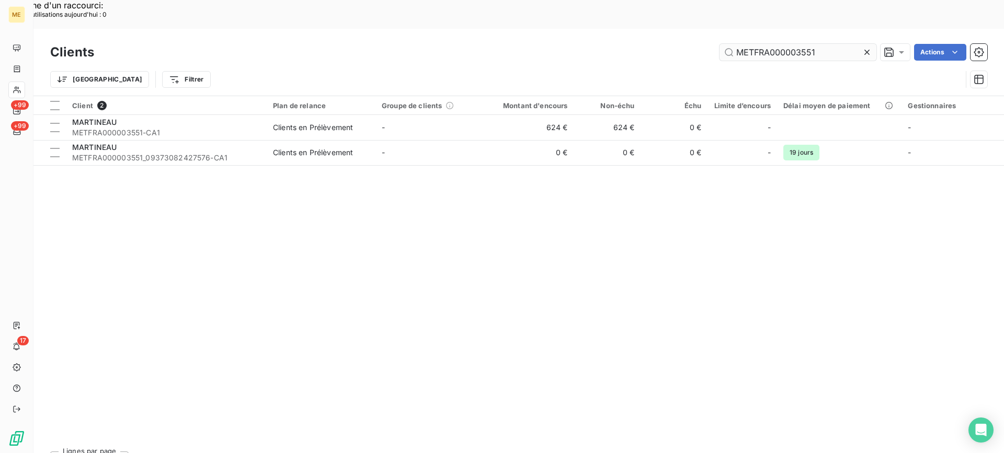
click at [784, 44] on input "METFRA000003551" at bounding box center [798, 52] width 157 height 17
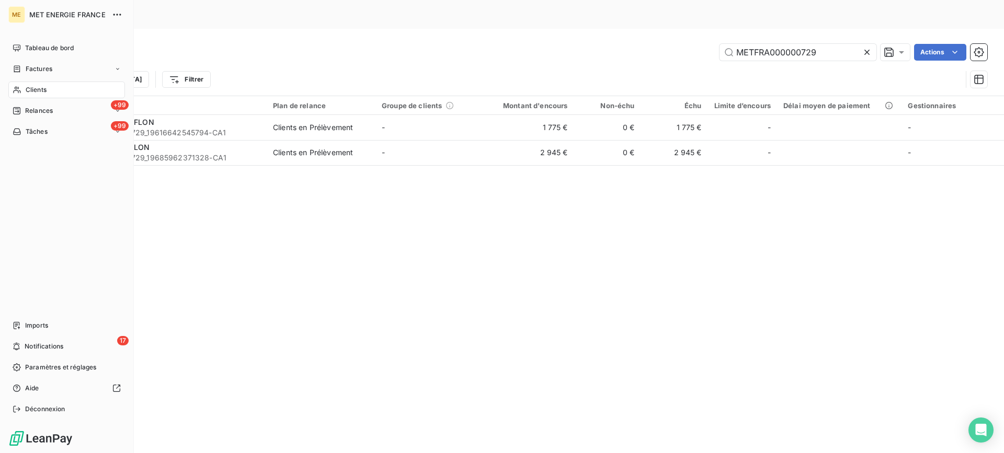
click at [16, 83] on div "Clients" at bounding box center [66, 90] width 117 height 17
click at [25, 91] on div "Clients" at bounding box center [66, 90] width 117 height 17
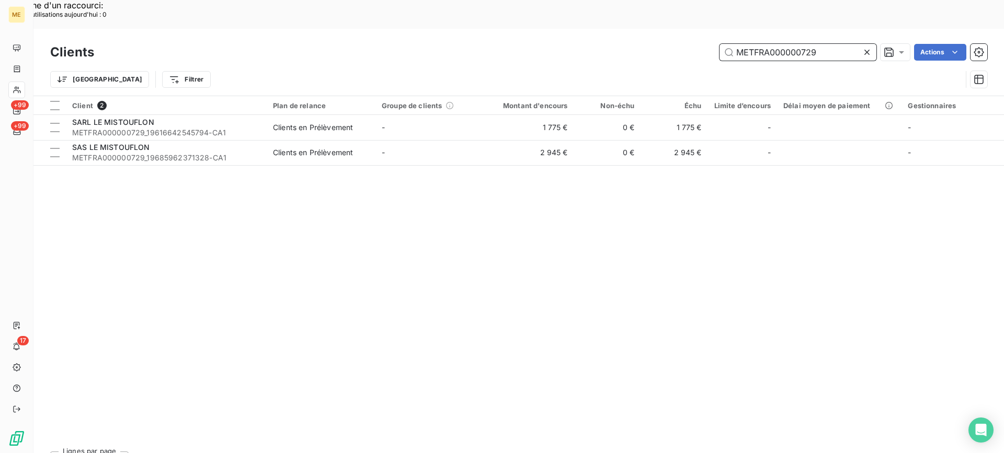
click at [784, 44] on input "METFRA000000729" at bounding box center [798, 52] width 157 height 17
paste input "25868596138483"
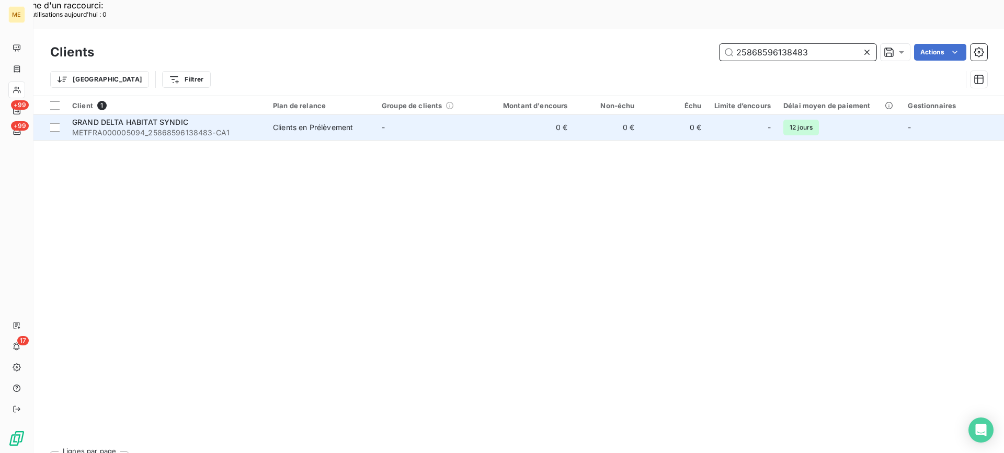
type input "25868596138483"
click at [129, 128] on span "METFRA000005094_25868596138483-CA1" at bounding box center [166, 133] width 188 height 10
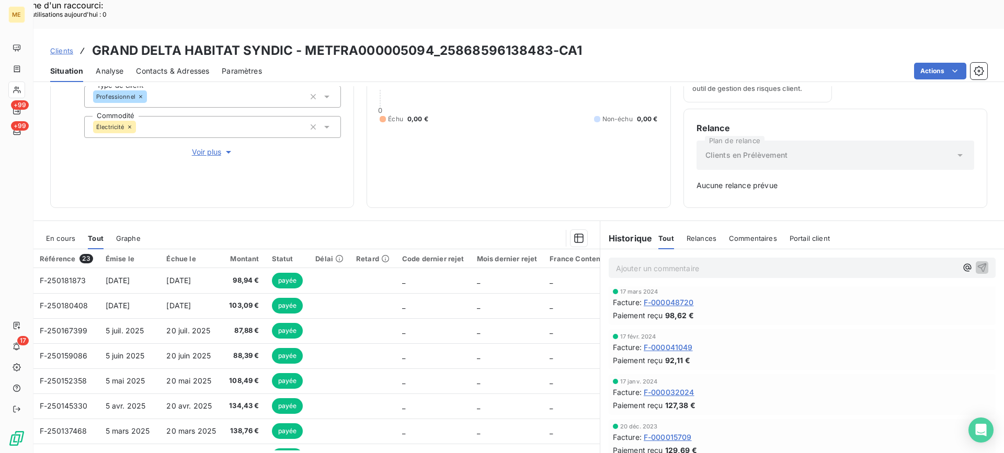
scroll to position [839, 0]
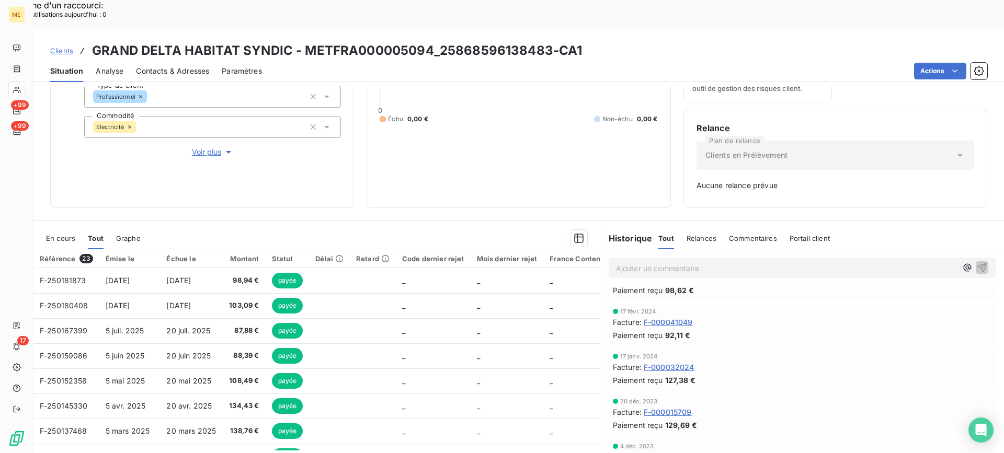
click at [71, 234] on span "En cours" at bounding box center [60, 238] width 29 height 8
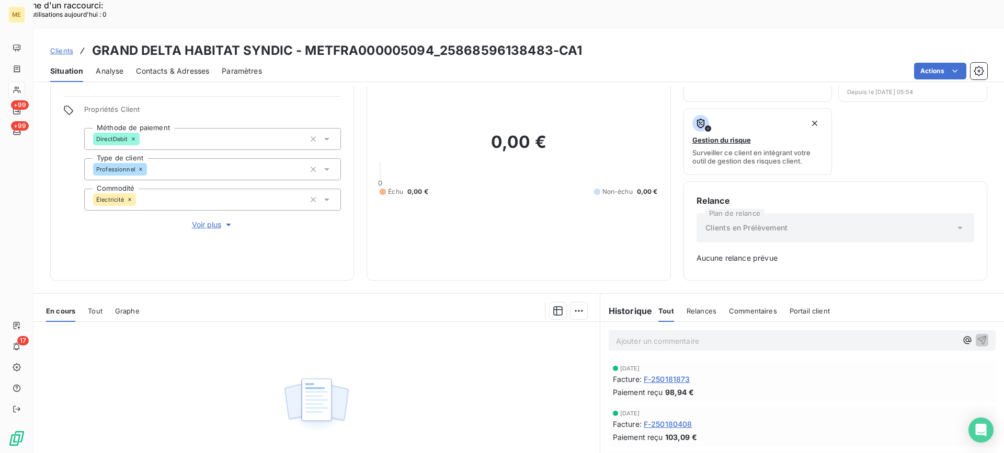
scroll to position [0, 0]
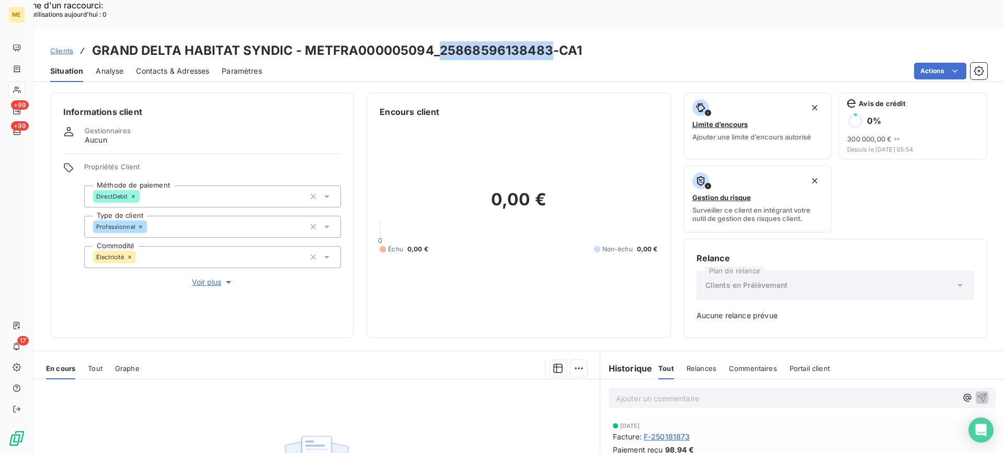
copy h3 "25868596138483"
drag, startPoint x: 439, startPoint y: 18, endPoint x: 550, endPoint y: 25, distance: 110.6
click at [551, 41] on h3 "GRAND DELTA HABITAT SYNDIC - METFRA000005094_25868596138483-CA1" at bounding box center [337, 50] width 490 height 19
